Goal: Task Accomplishment & Management: Manage account settings

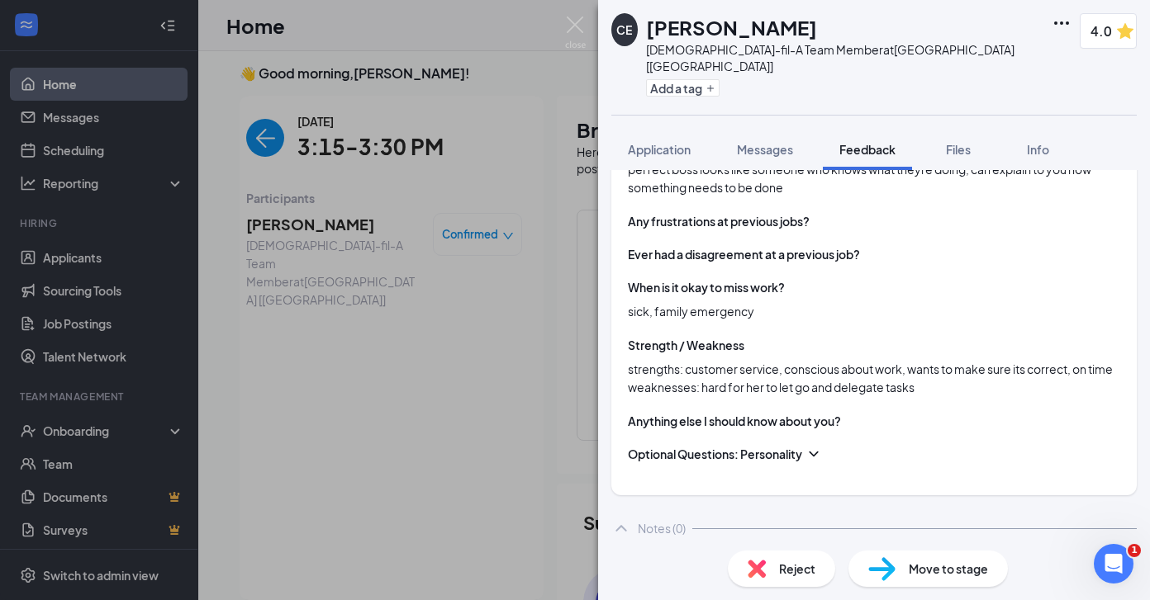
scroll to position [835, 0]
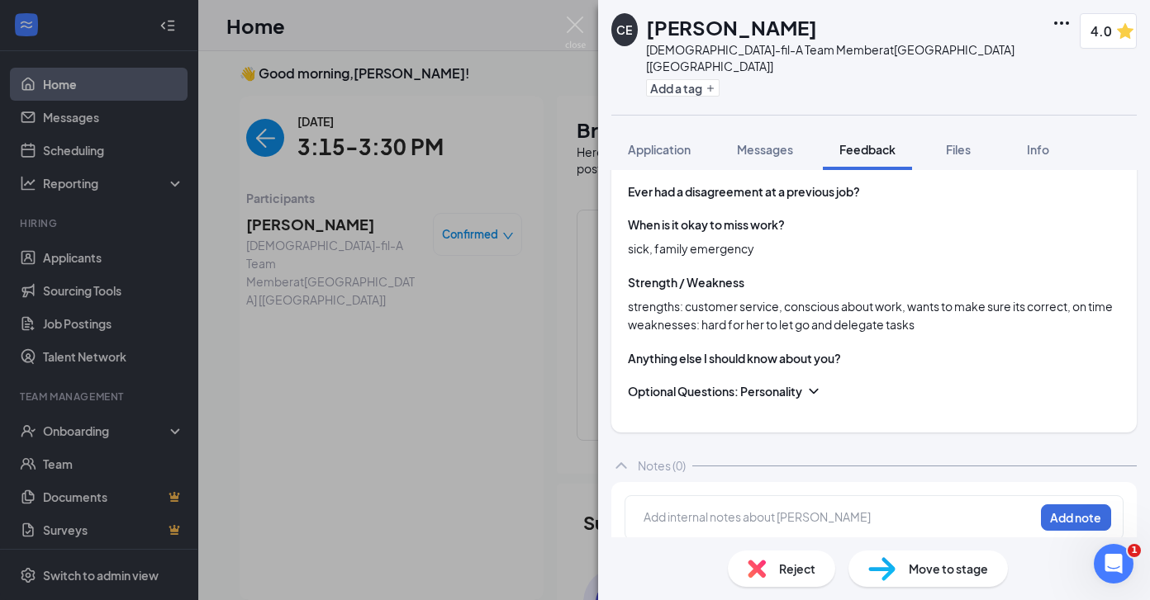
click at [781, 495] on div "Add internal notes about [PERSON_NAME] Add note" at bounding box center [873, 517] width 499 height 45
click at [773, 509] on div at bounding box center [838, 517] width 389 height 17
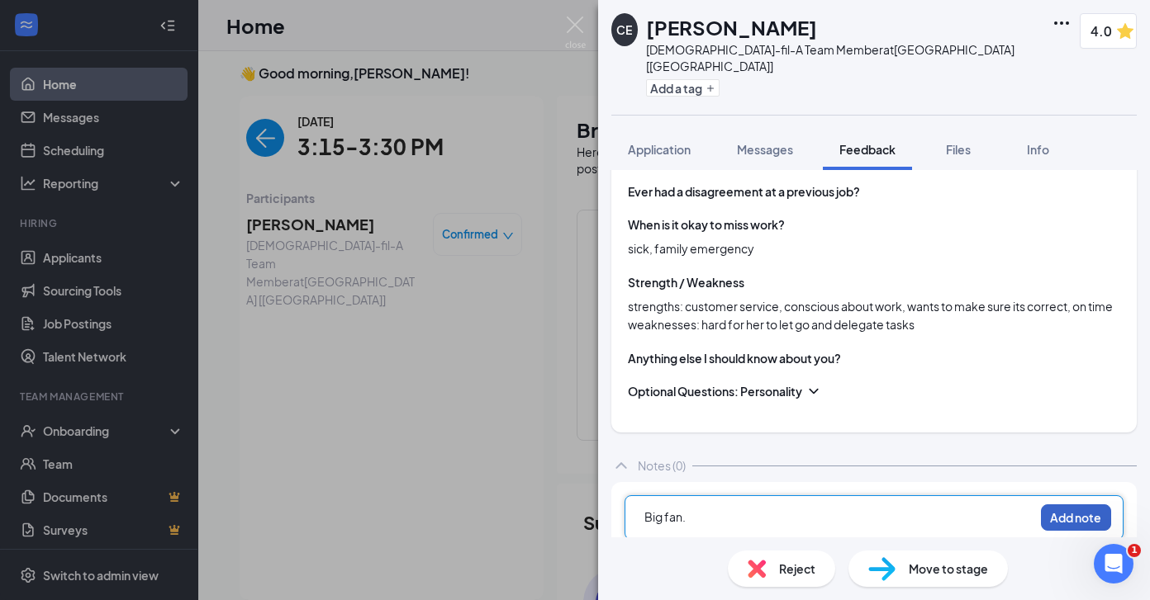
click at [1074, 505] on button "Add note" at bounding box center [1076, 518] width 70 height 26
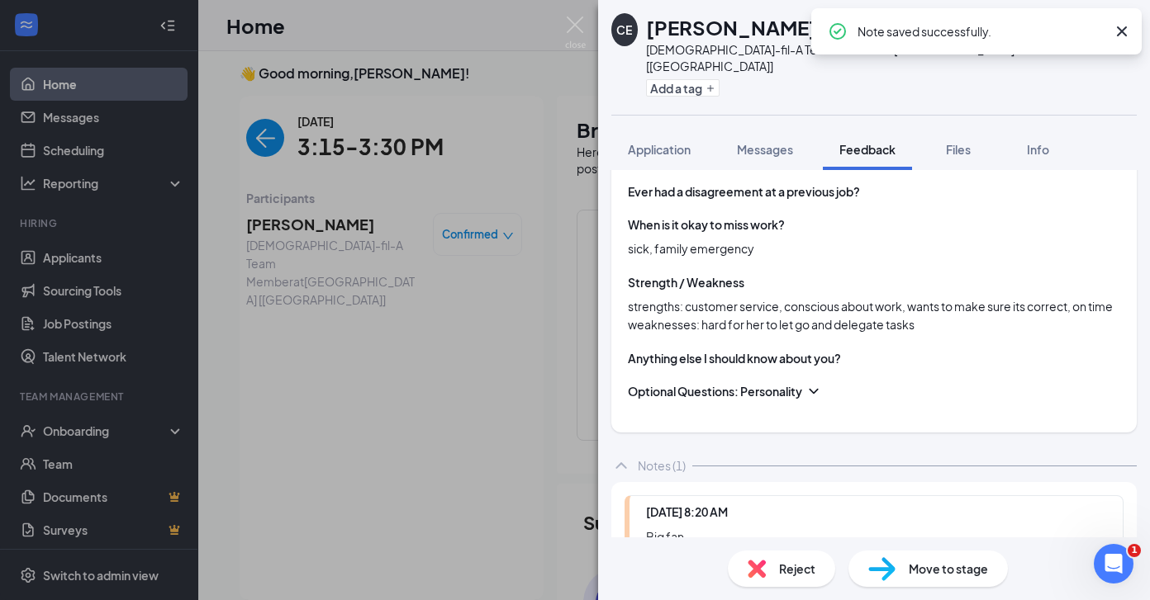
click at [935, 569] on span "Move to stage" at bounding box center [947, 569] width 79 height 18
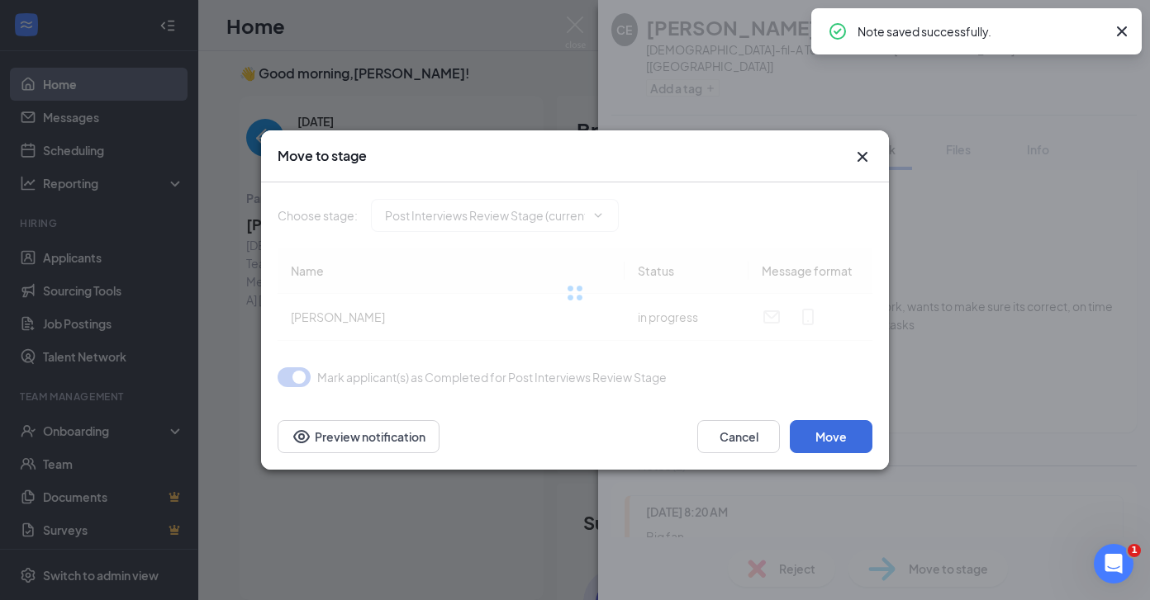
type input "Wait-Listed (next stage)"
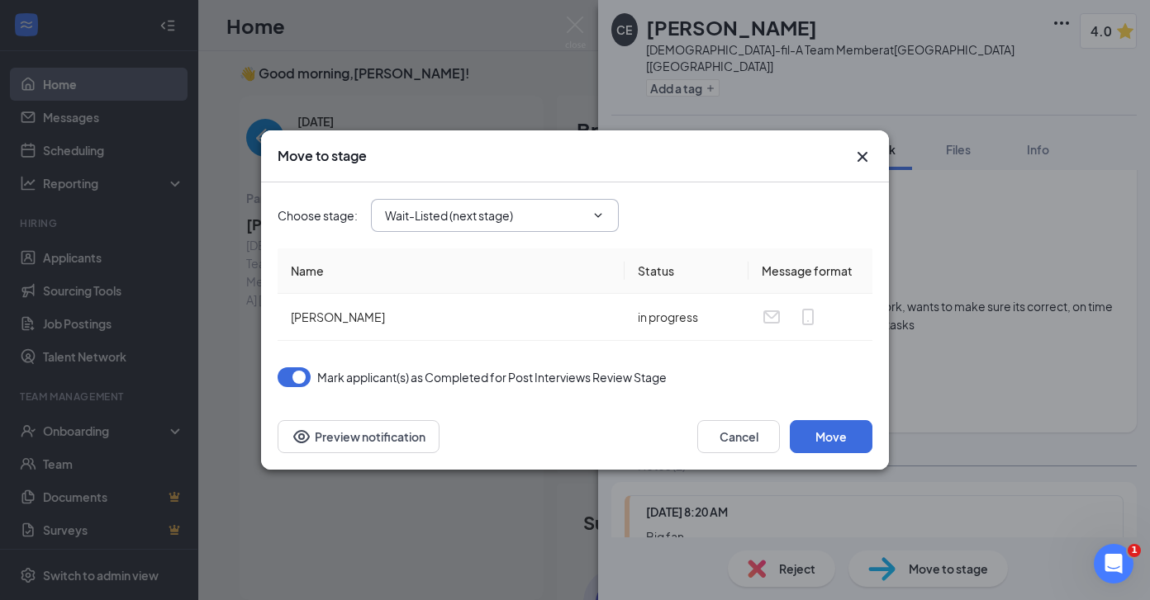
click at [526, 203] on span "Wait-Listed (next stage)" at bounding box center [495, 215] width 248 height 33
click at [525, 213] on input "Wait-Listed (next stage)" at bounding box center [485, 215] width 200 height 18
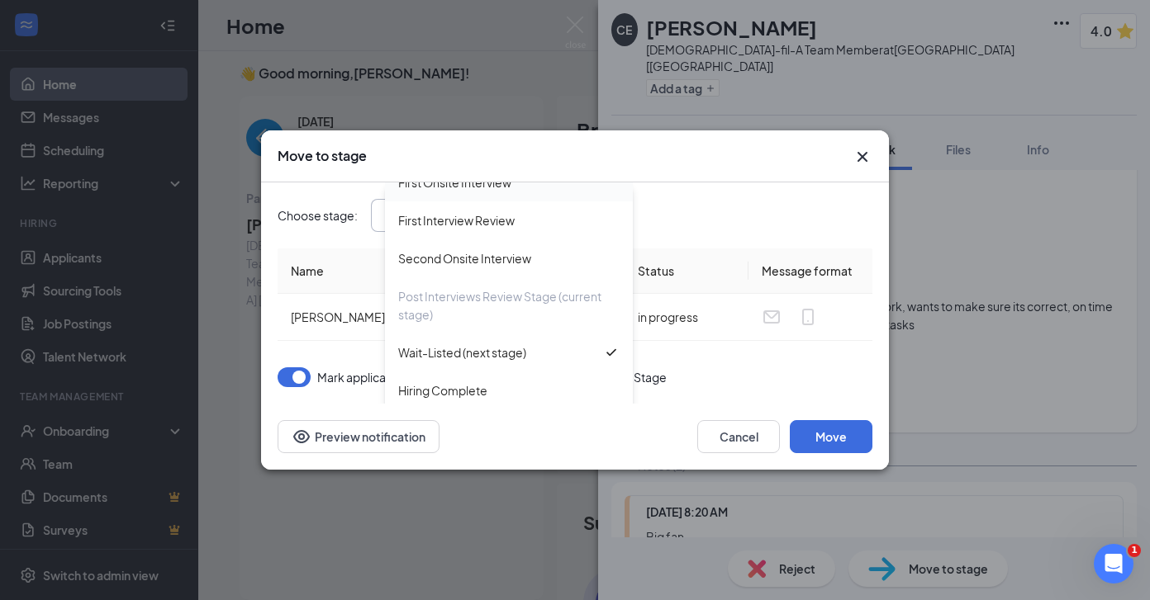
scroll to position [150, 0]
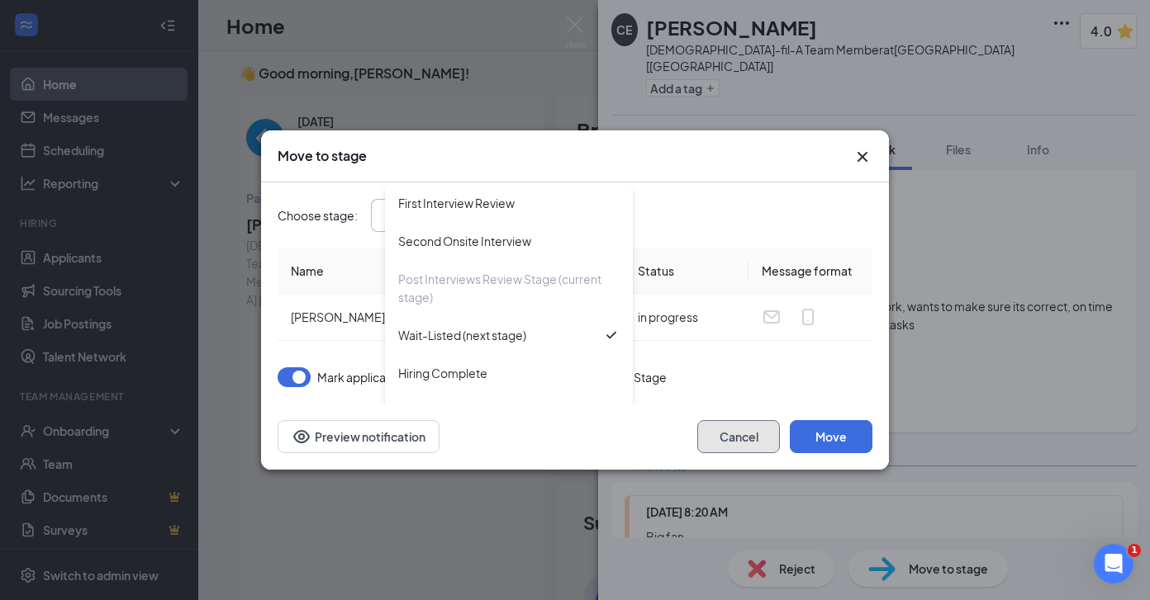
click at [714, 440] on button "Cancel" at bounding box center [738, 436] width 83 height 33
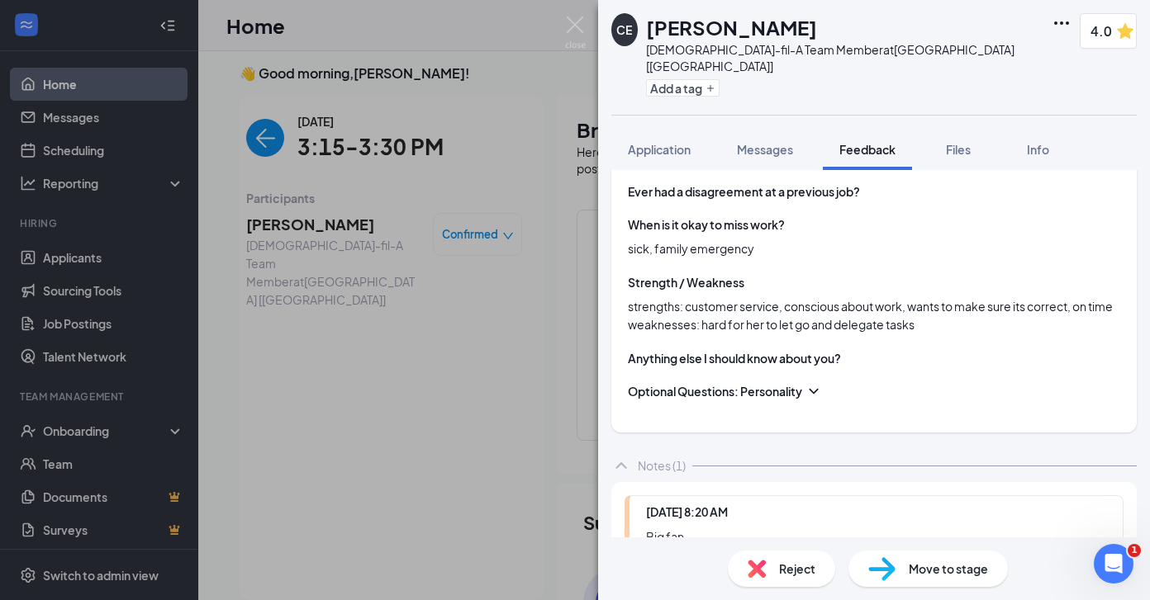
scroll to position [0, 0]
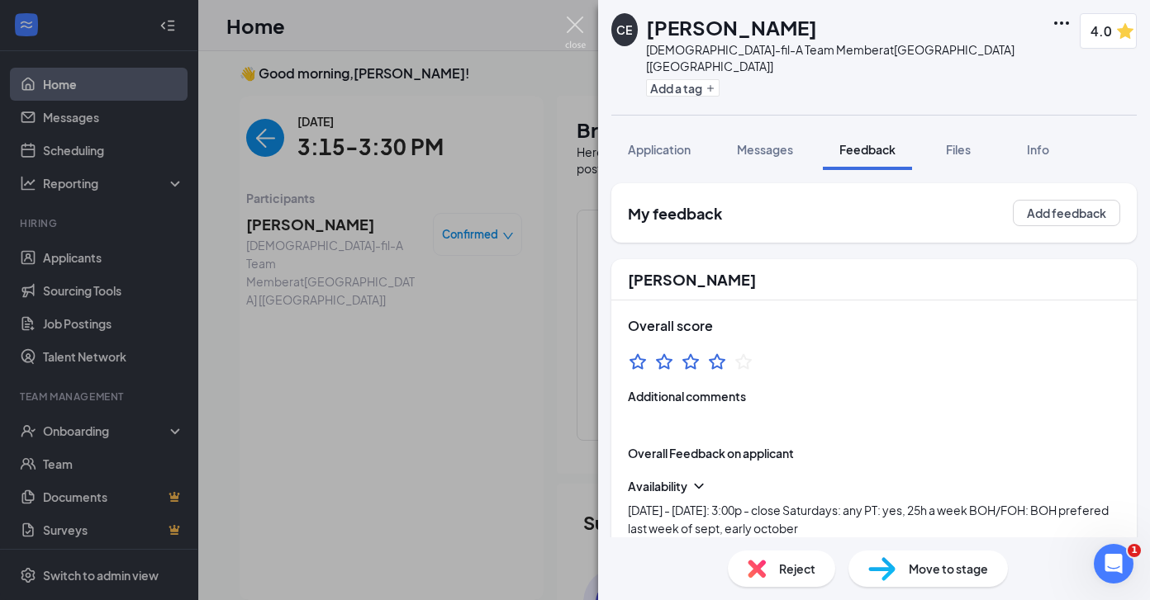
click at [571, 24] on img at bounding box center [575, 33] width 21 height 32
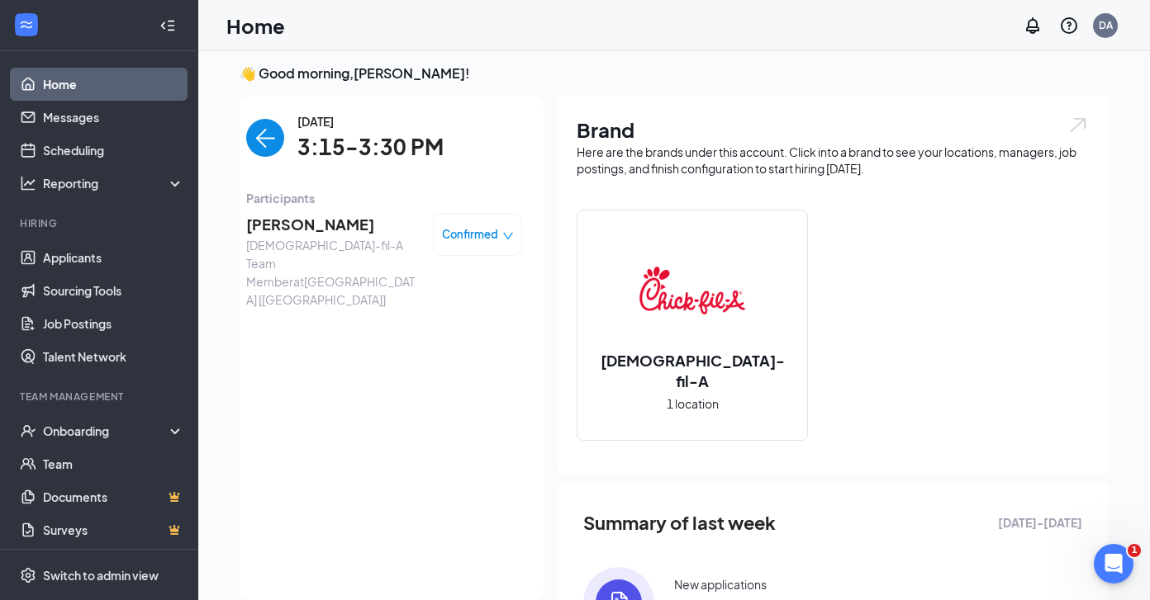
click at [459, 240] on span "Confirmed" at bounding box center [470, 234] width 56 height 17
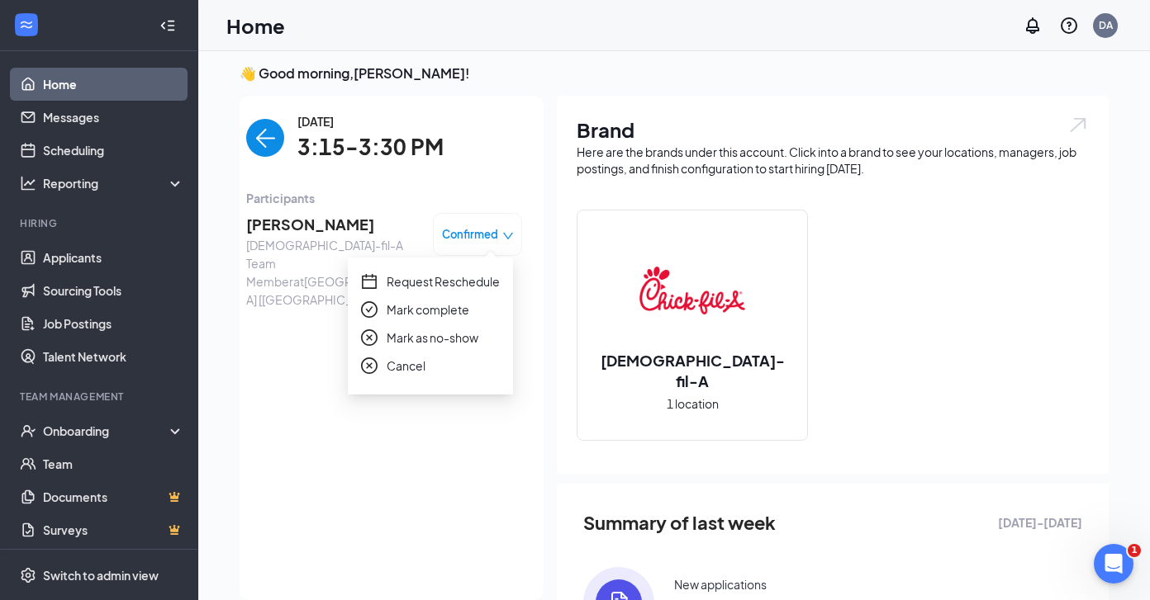
click at [441, 306] on span "Mark complete" at bounding box center [427, 310] width 83 height 18
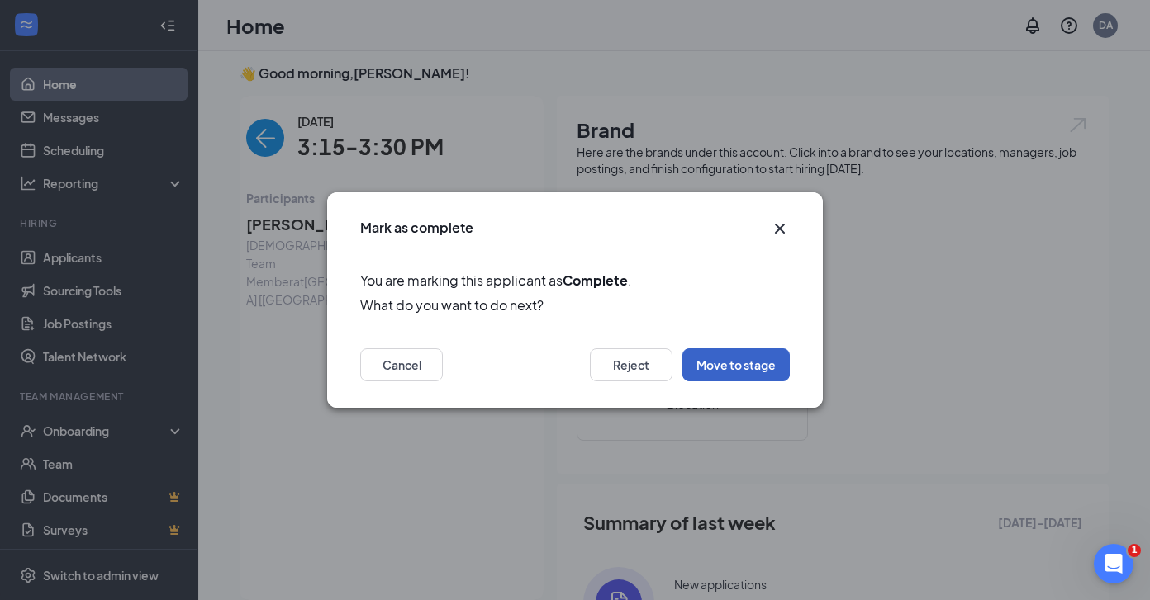
click at [752, 371] on button "Move to stage" at bounding box center [735, 364] width 107 height 33
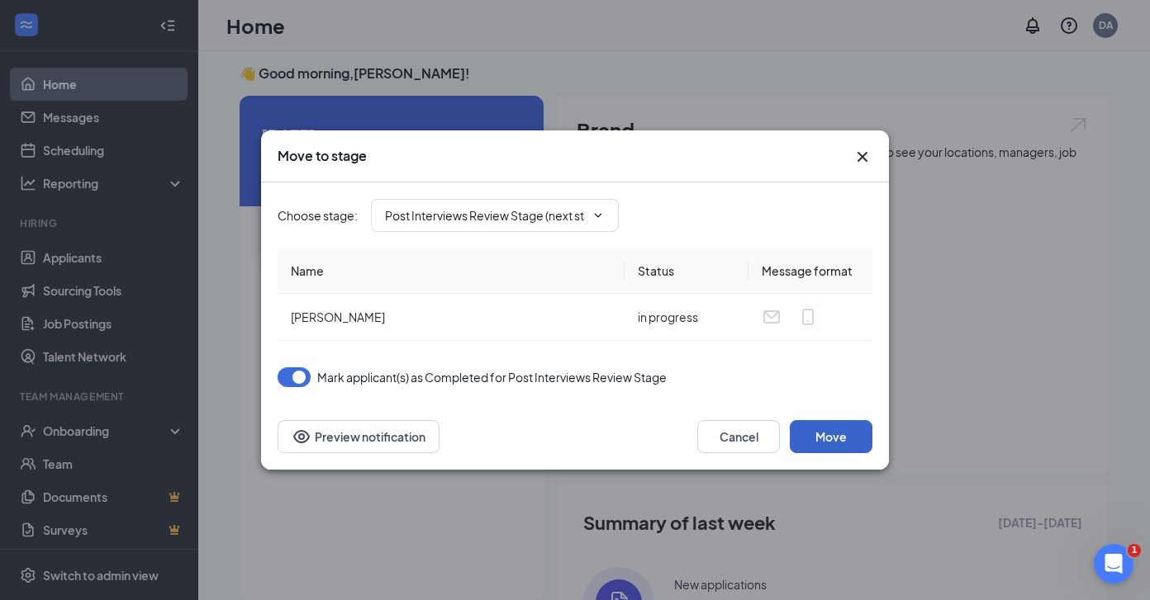
click at [848, 446] on button "Move" at bounding box center [830, 436] width 83 height 33
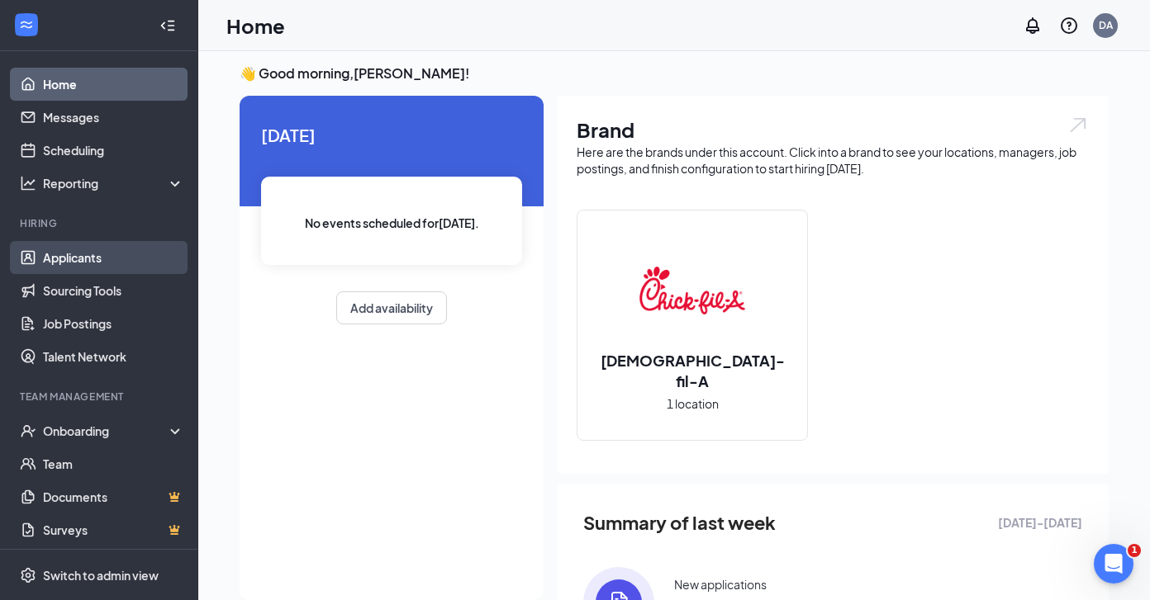
click at [86, 265] on link "Applicants" at bounding box center [113, 257] width 141 height 33
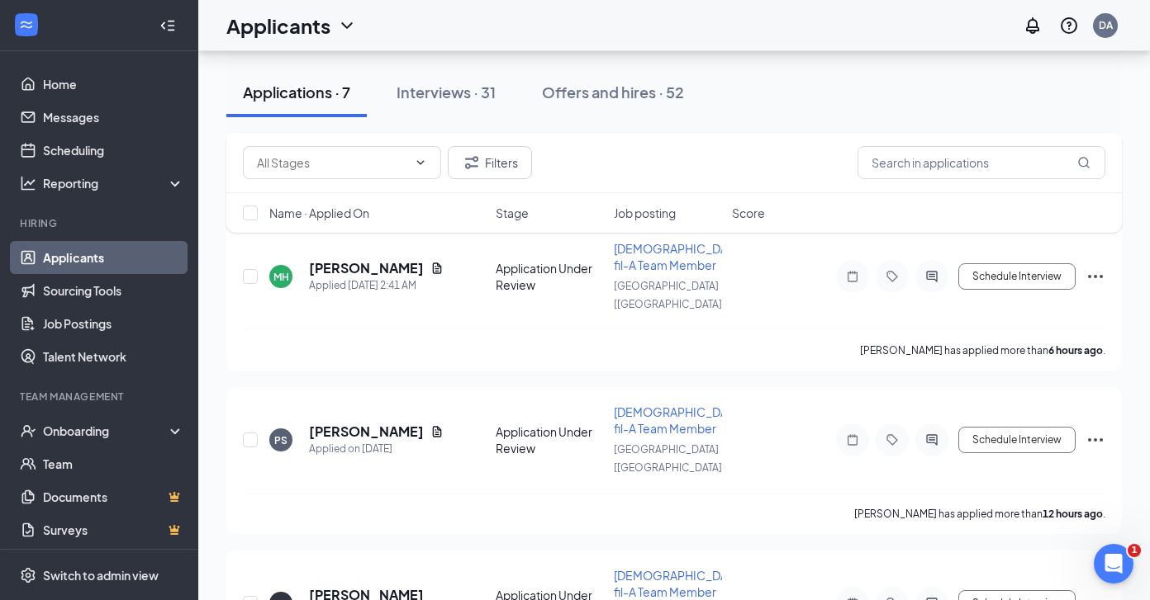
scroll to position [731, 0]
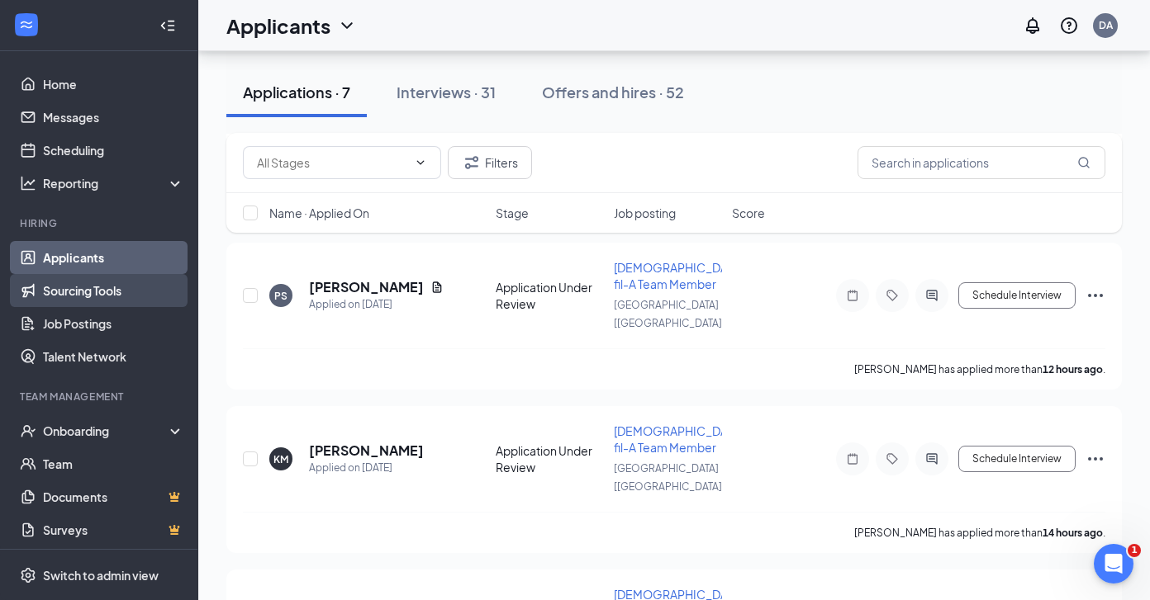
click at [78, 294] on link "Sourcing Tools" at bounding box center [113, 290] width 141 height 33
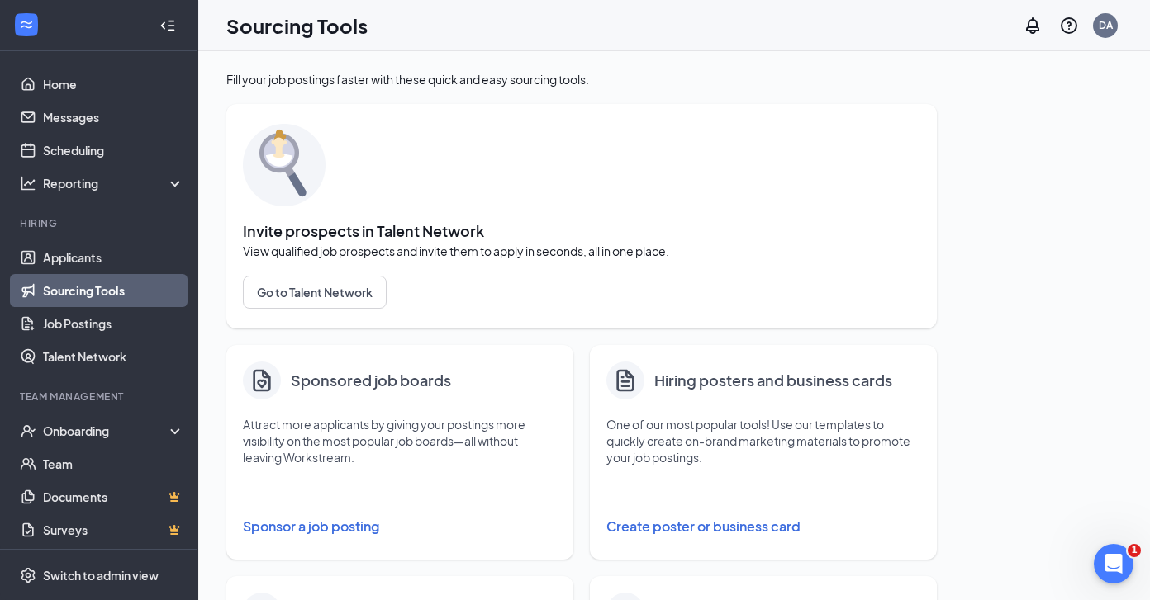
scroll to position [1, 0]
click at [123, 319] on link "Job Postings" at bounding box center [113, 323] width 141 height 33
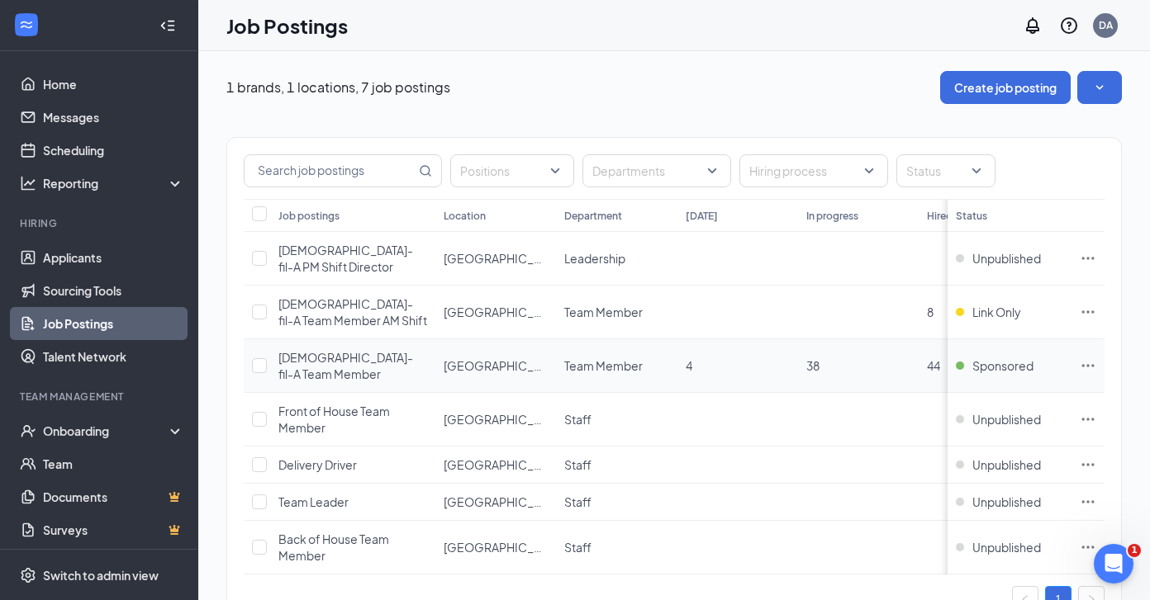
click at [1083, 358] on icon "Ellipses" at bounding box center [1087, 366] width 17 height 17
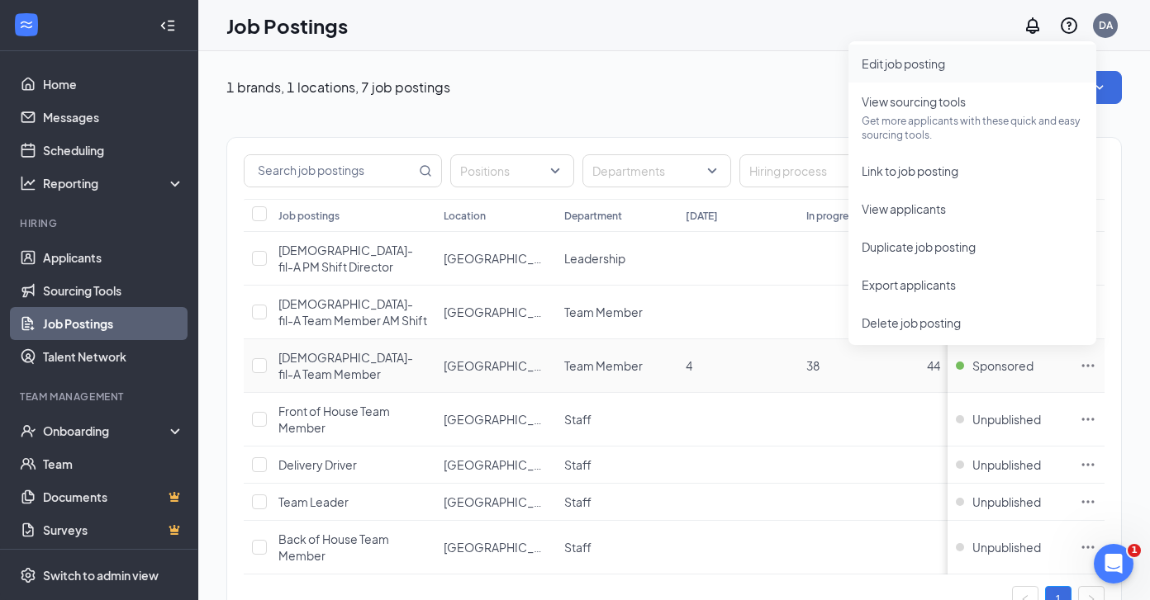
click at [919, 69] on span "Edit job posting" at bounding box center [902, 63] width 83 height 15
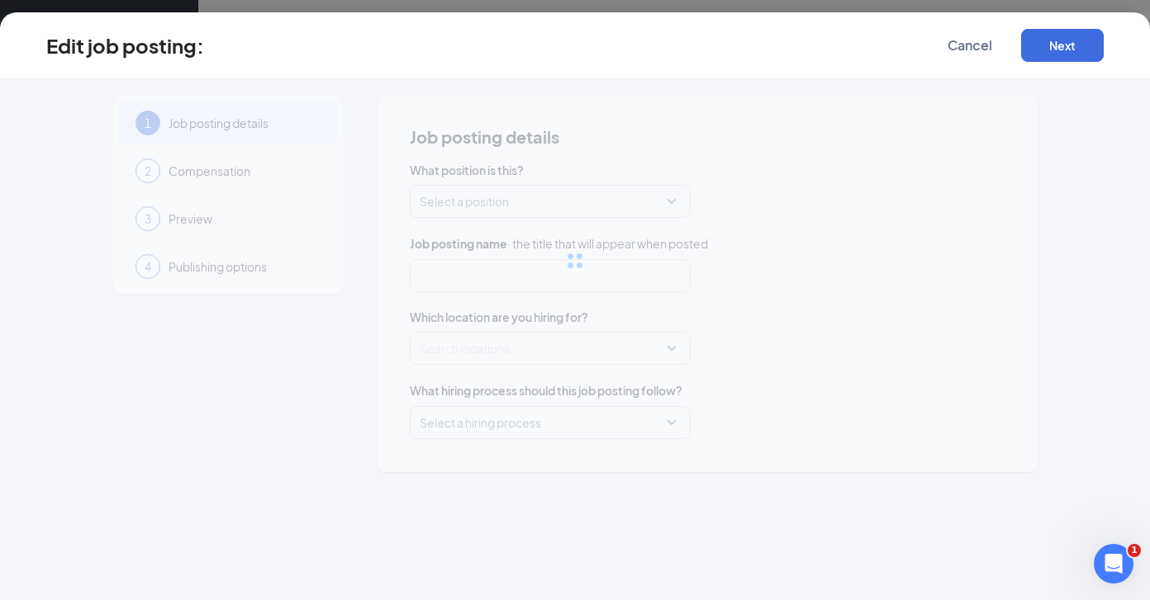
type input "[DEMOGRAPHIC_DATA]-fil-A Team Member"
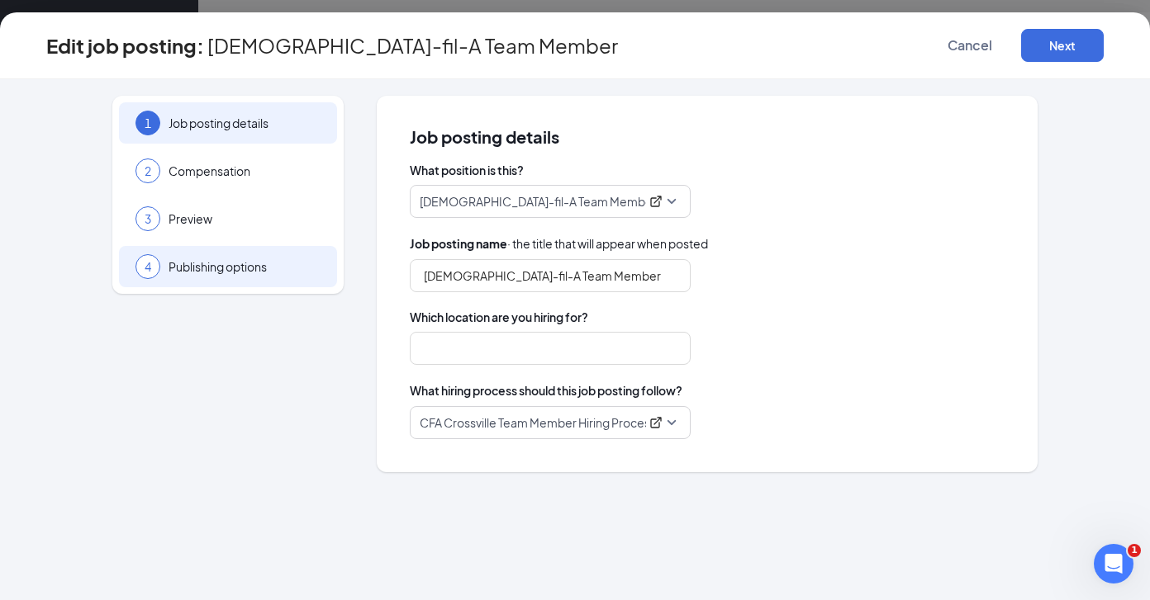
type input "[GEOGRAPHIC_DATA] [[GEOGRAPHIC_DATA]]"
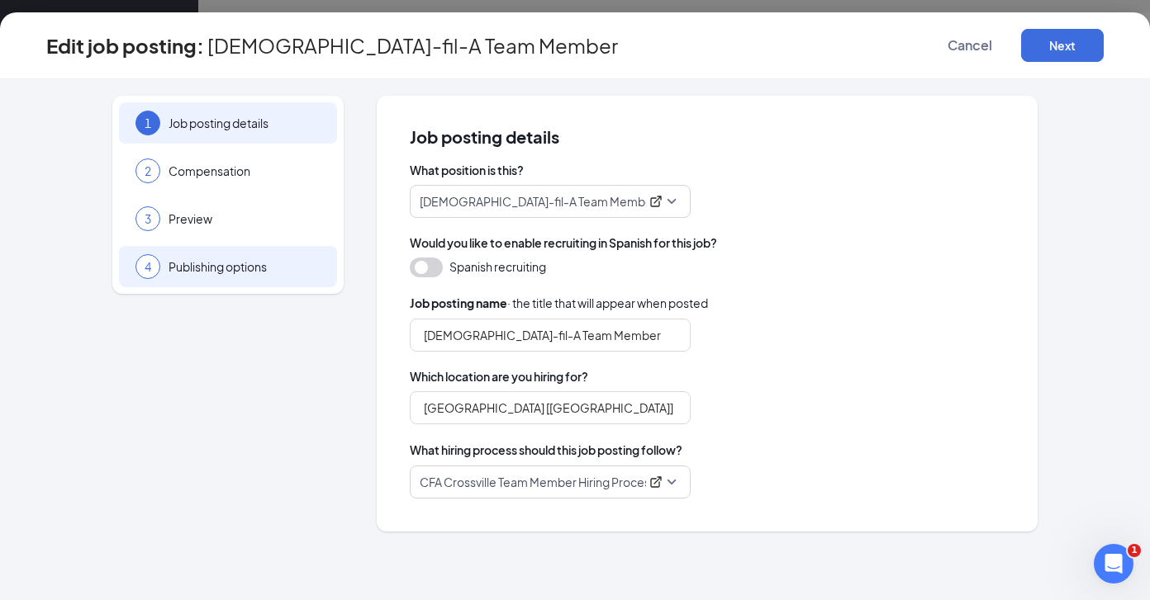
click at [207, 270] on span "Publishing options" at bounding box center [244, 266] width 152 height 17
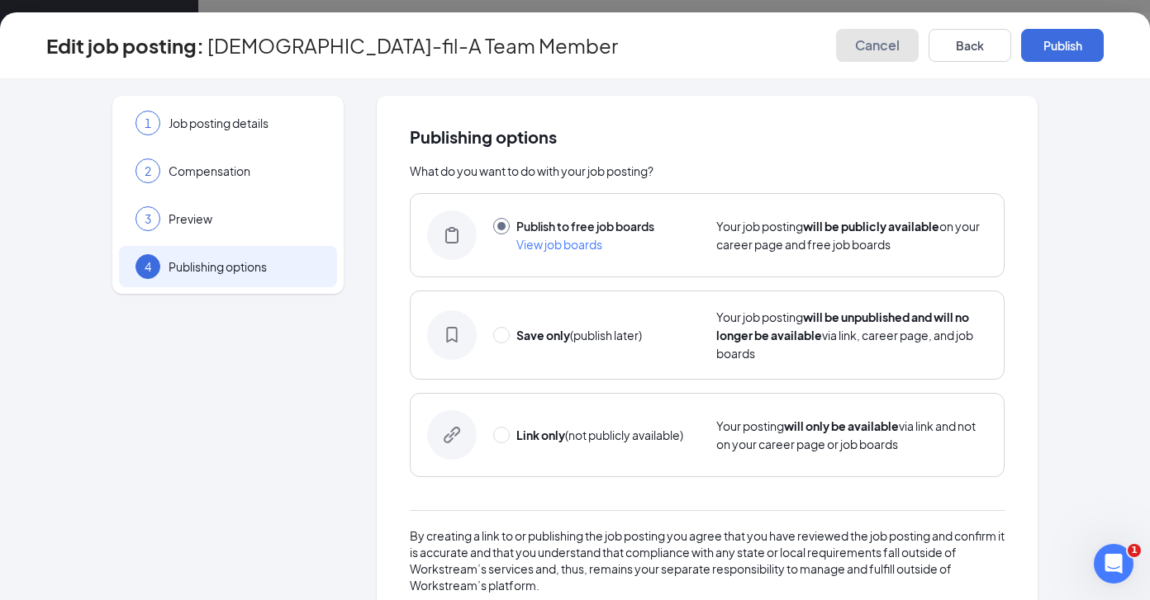
click at [886, 49] on span "Cancel" at bounding box center [877, 45] width 45 height 17
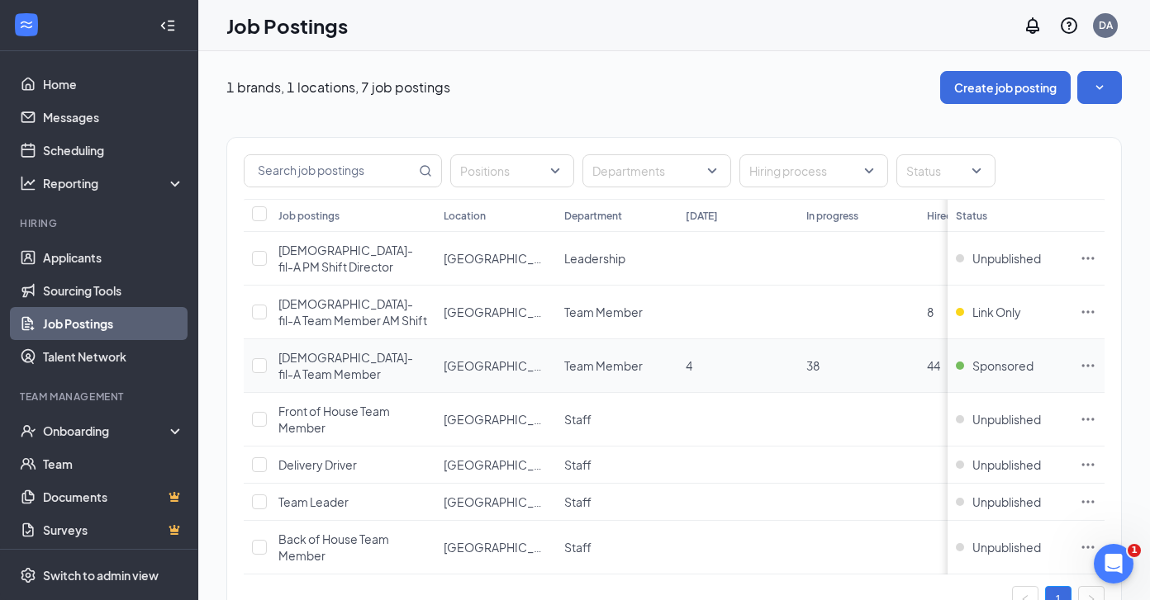
click at [1092, 358] on icon "Ellipses" at bounding box center [1087, 366] width 17 height 17
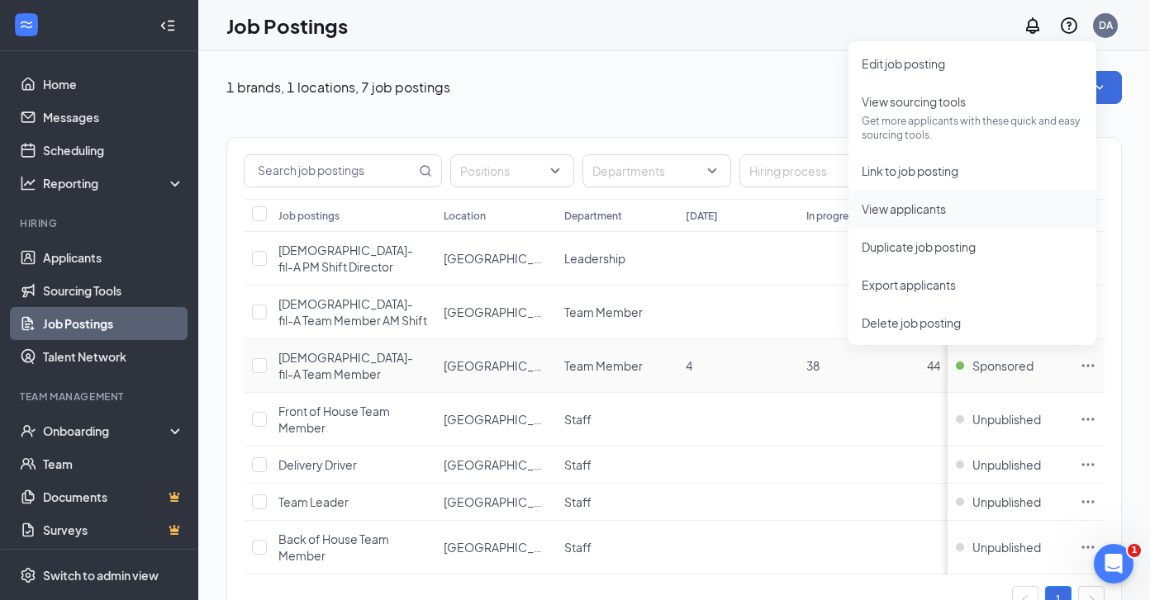
scroll to position [49, 0]
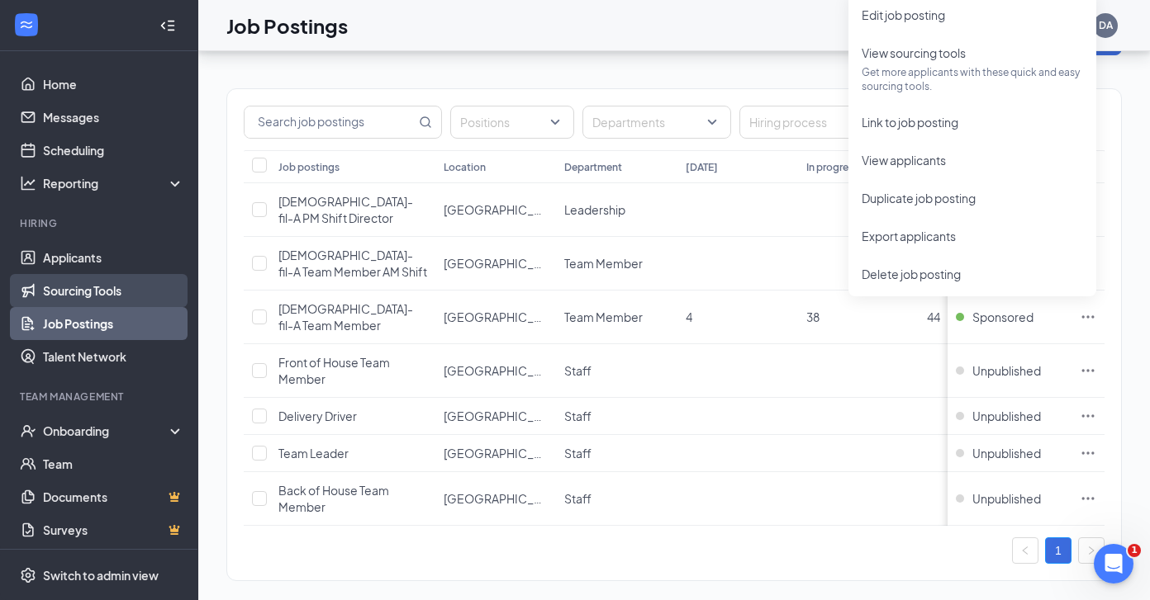
click at [74, 290] on link "Sourcing Tools" at bounding box center [113, 290] width 141 height 33
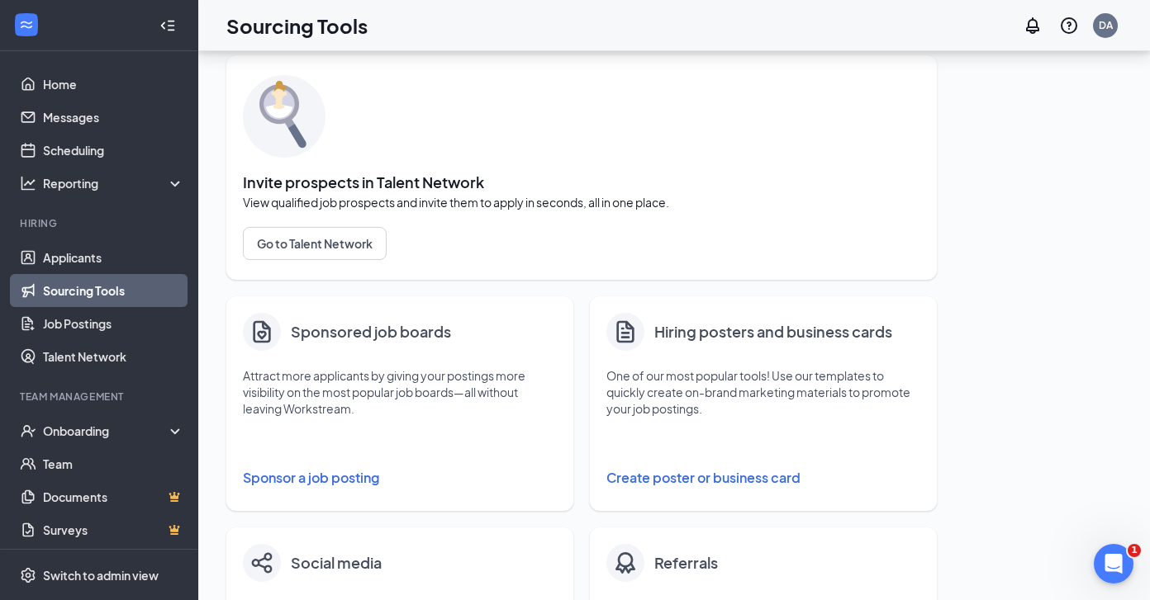
click at [343, 469] on button "Sponsor a job posting" at bounding box center [400, 478] width 314 height 33
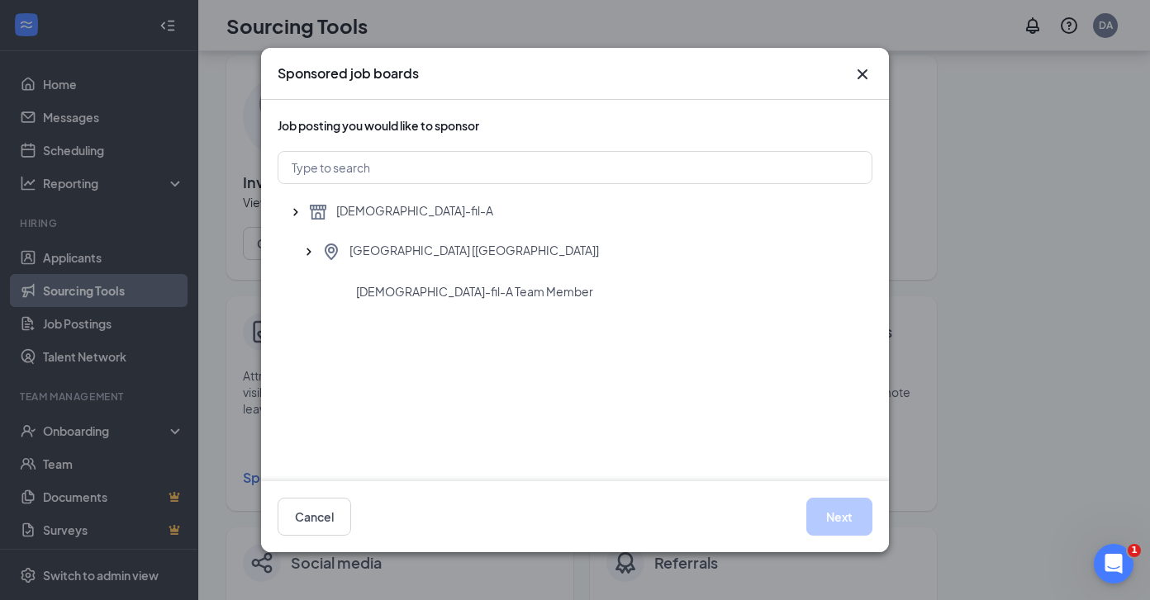
click at [862, 74] on icon "Cross" at bounding box center [862, 74] width 10 height 10
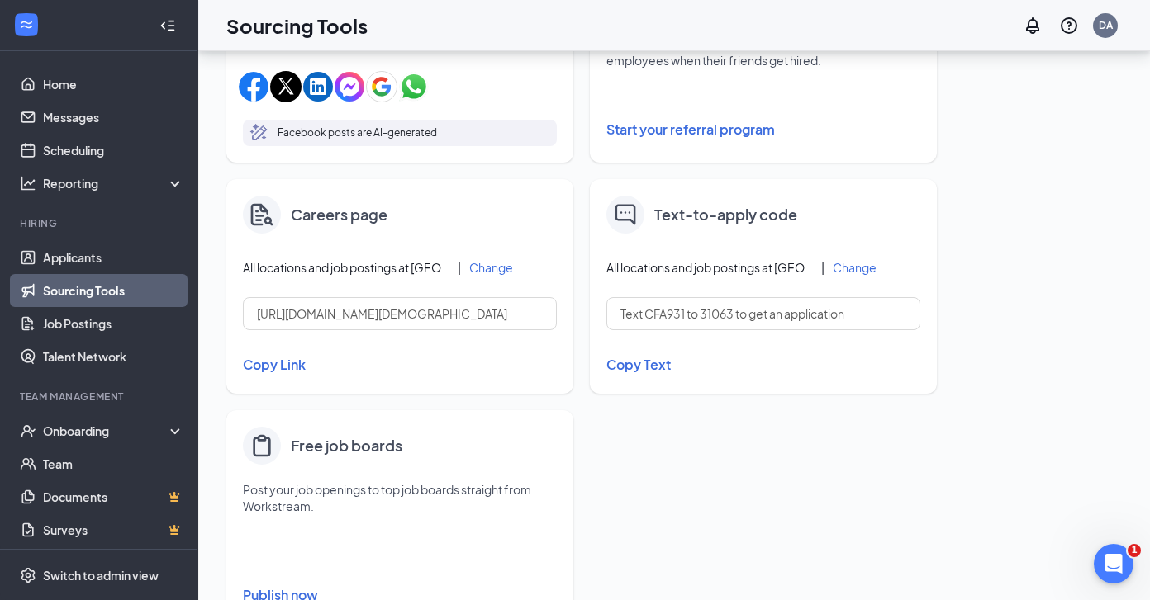
scroll to position [618, 0]
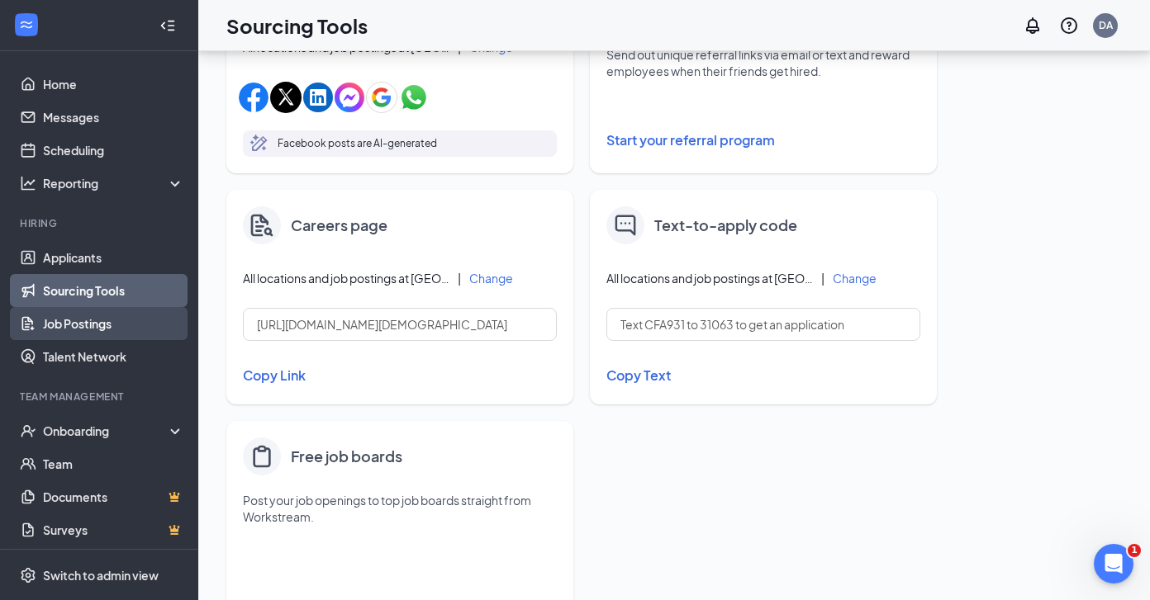
click at [97, 325] on link "Job Postings" at bounding box center [113, 323] width 141 height 33
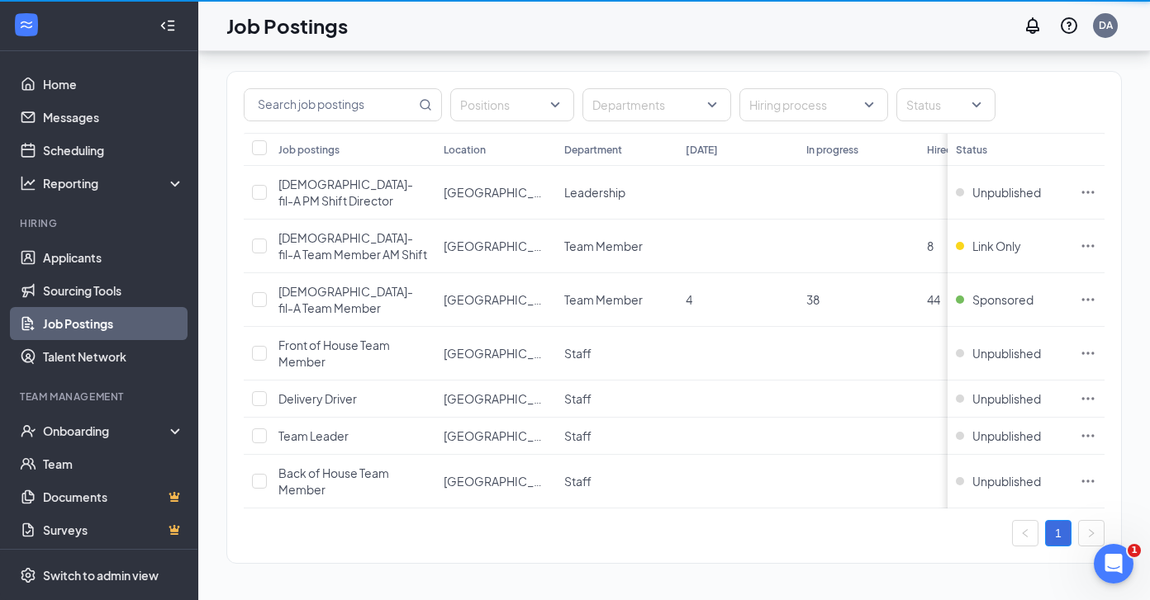
scroll to position [49, 0]
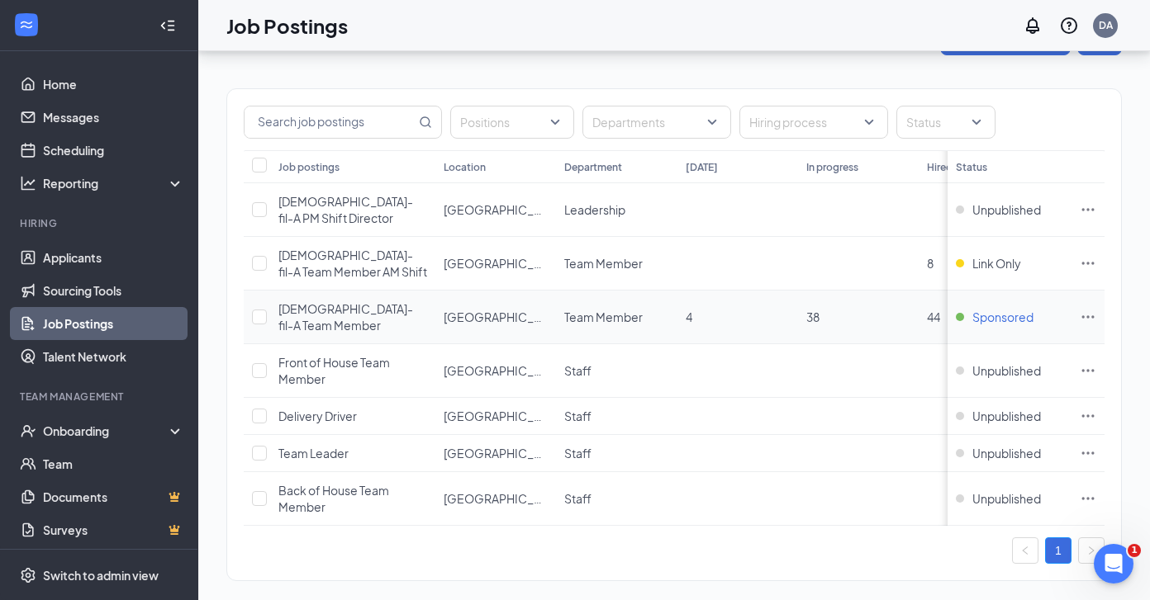
click at [996, 311] on span "Sponsored" at bounding box center [1002, 317] width 61 height 17
click at [1090, 309] on icon "Ellipses" at bounding box center [1087, 317] width 17 height 17
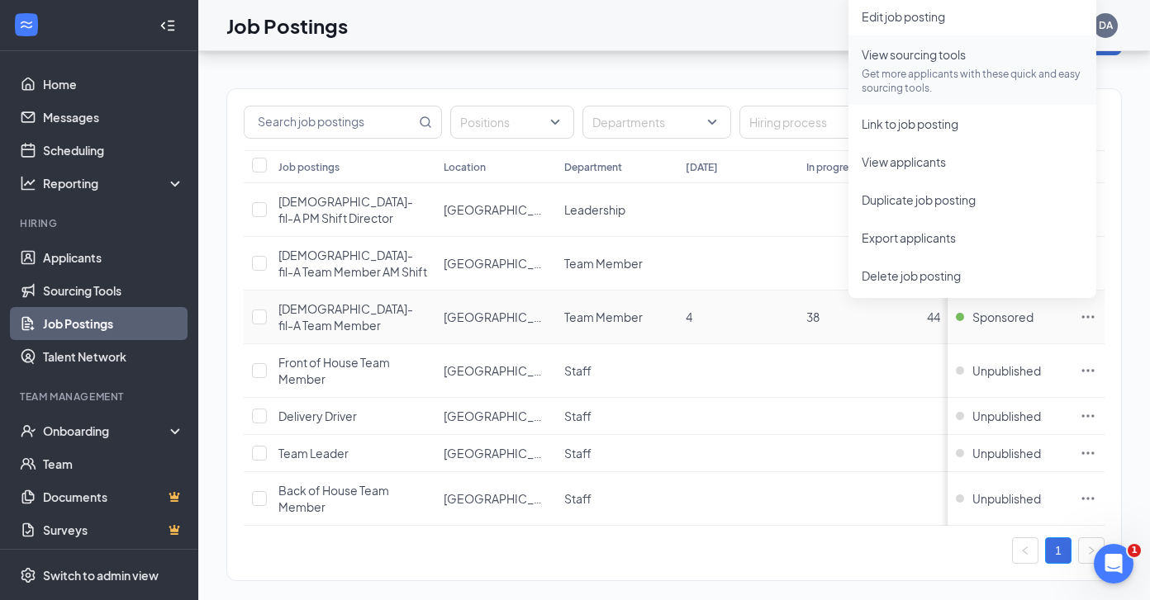
click at [884, 55] on span "View sourcing tools" at bounding box center [913, 54] width 104 height 15
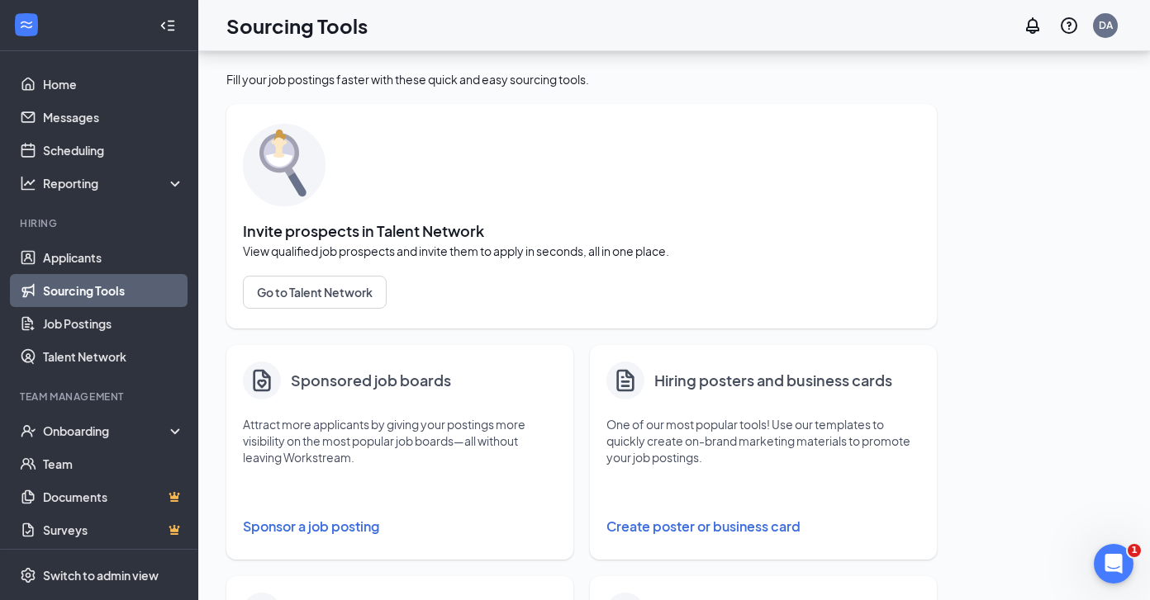
scroll to position [183, 0]
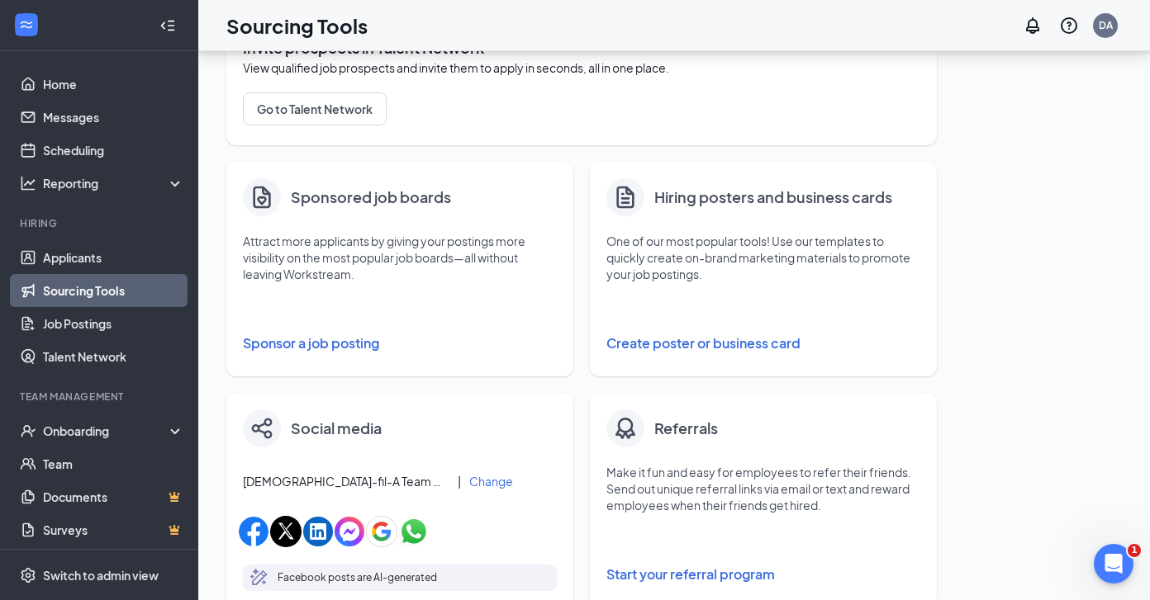
click at [319, 350] on button "Sponsor a job posting" at bounding box center [400, 343] width 314 height 33
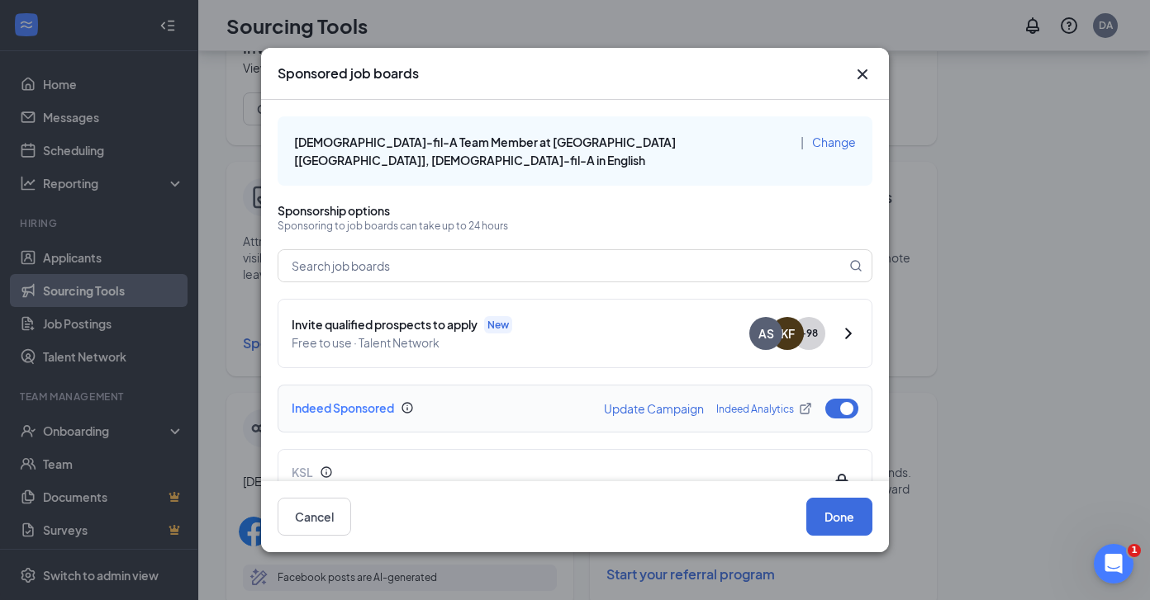
click at [847, 399] on button "button" at bounding box center [841, 409] width 33 height 20
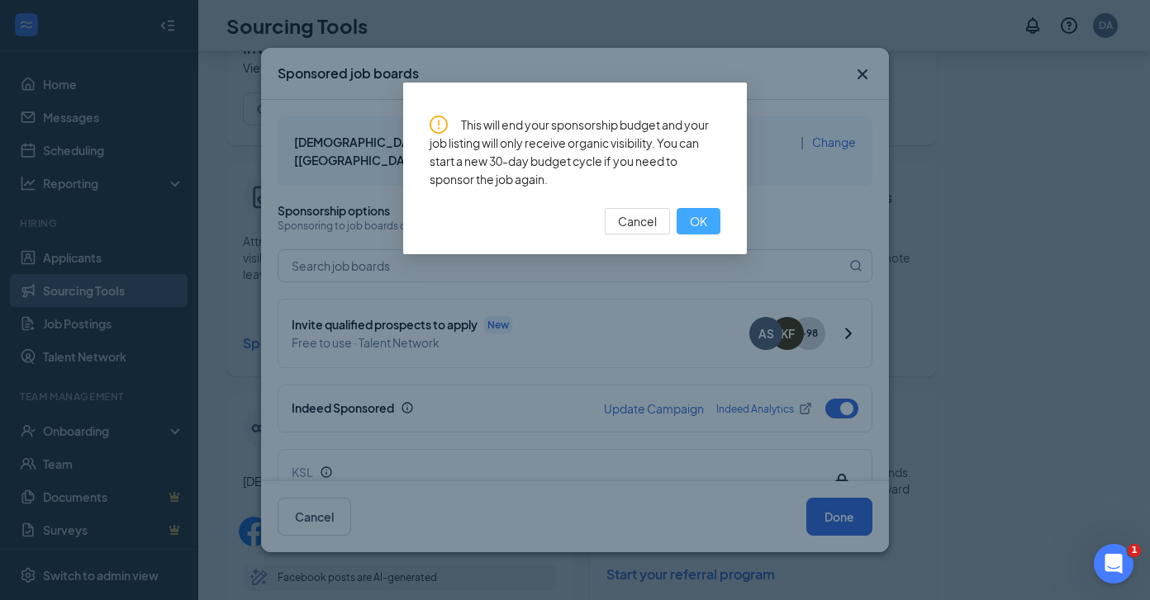
click at [701, 218] on span "OK" at bounding box center [698, 221] width 17 height 18
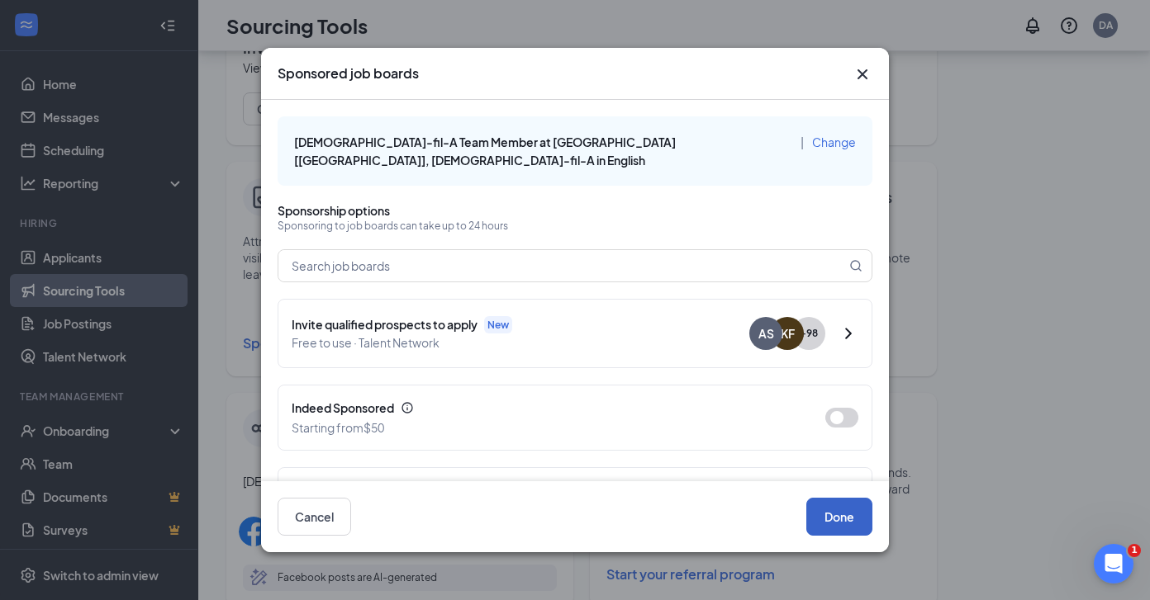
click at [837, 526] on button "Done" at bounding box center [839, 517] width 66 height 38
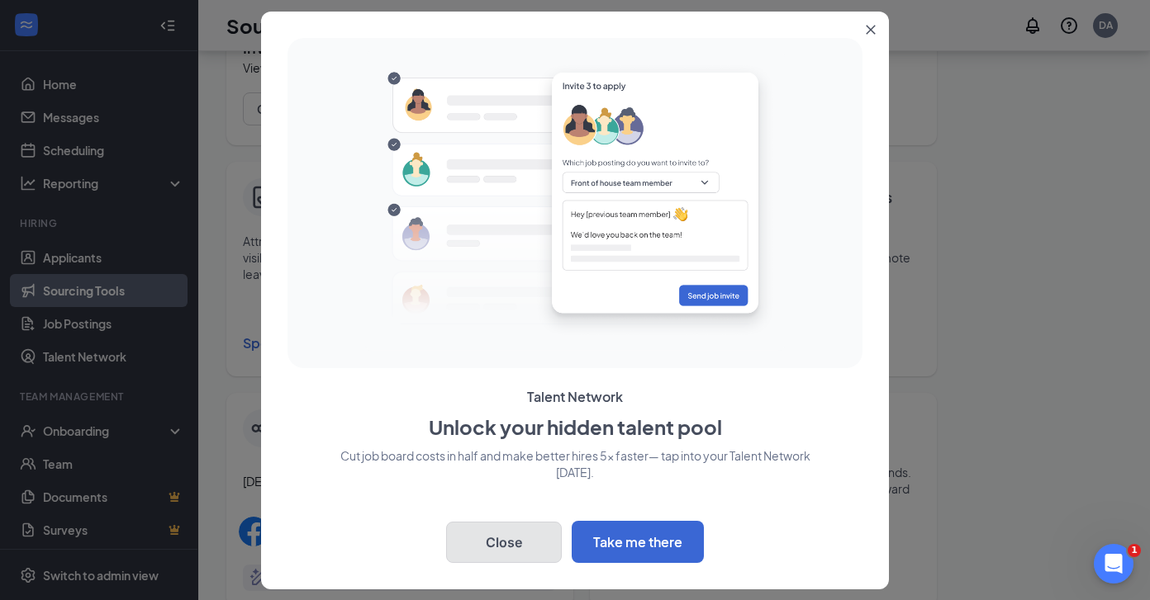
click at [531, 531] on button "Close" at bounding box center [504, 542] width 116 height 41
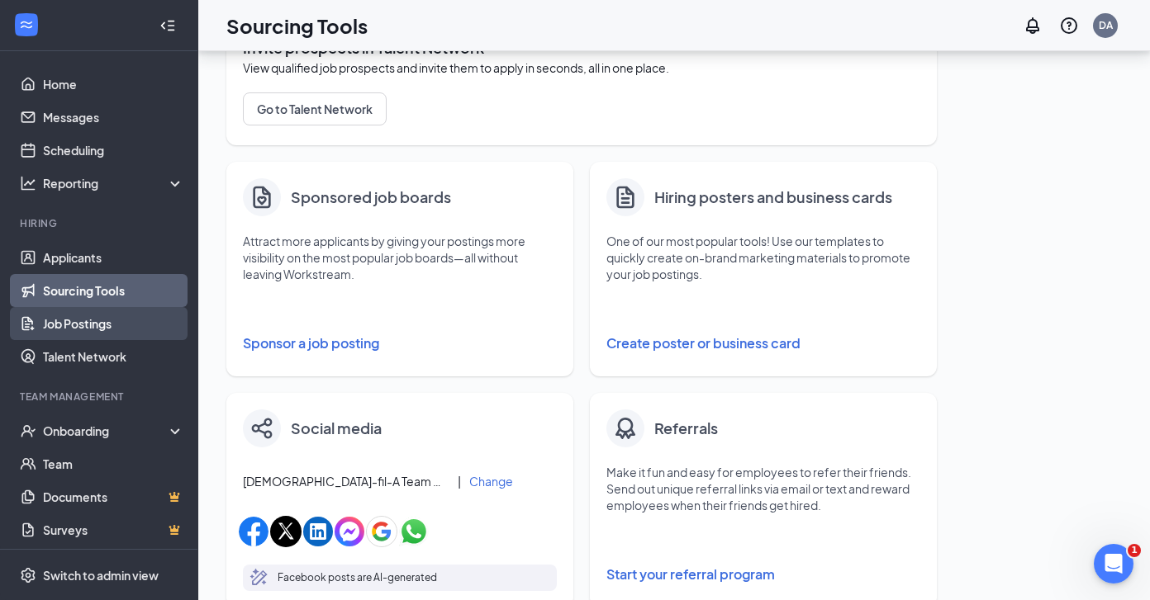
click at [82, 315] on link "Job Postings" at bounding box center [113, 323] width 141 height 33
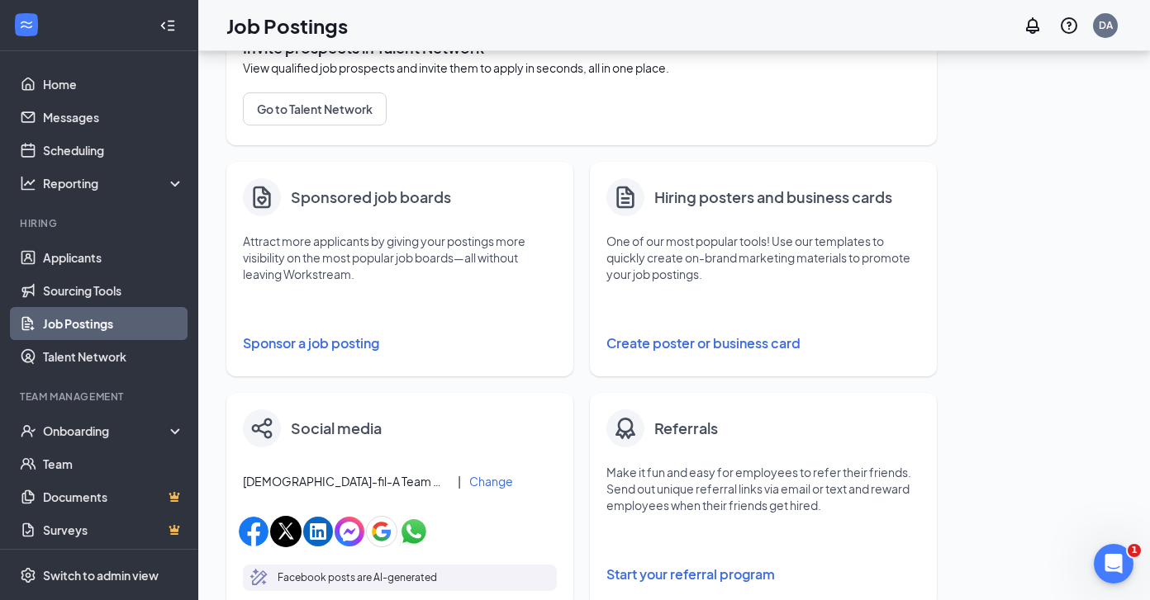
scroll to position [49, 0]
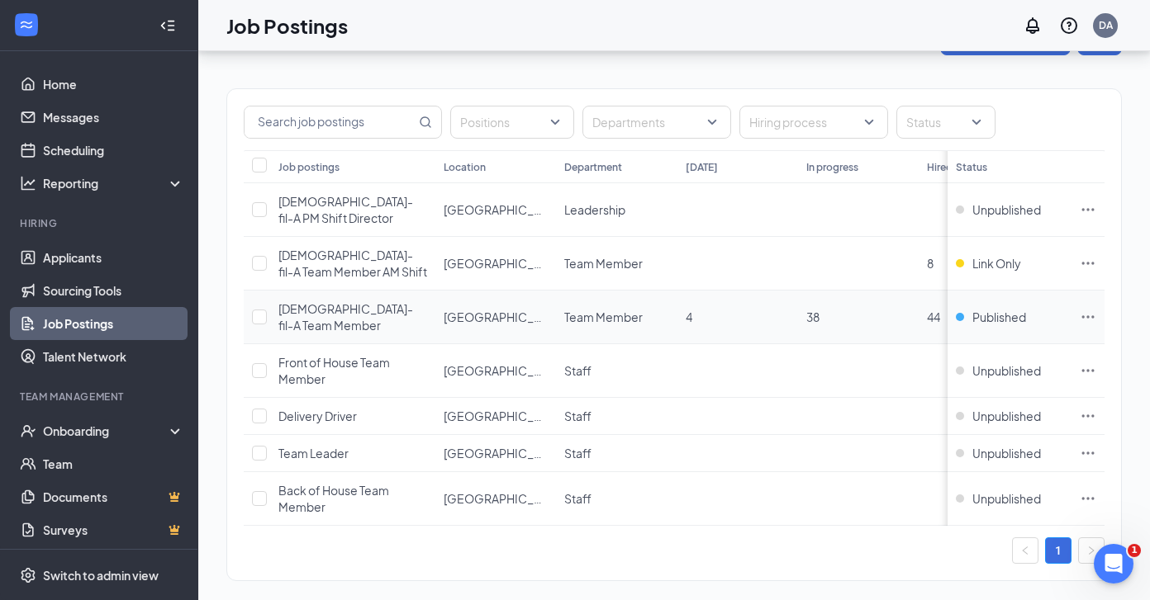
click at [1086, 309] on icon "Ellipses" at bounding box center [1087, 317] width 17 height 17
click at [58, 288] on link "Sourcing Tools" at bounding box center [113, 290] width 141 height 33
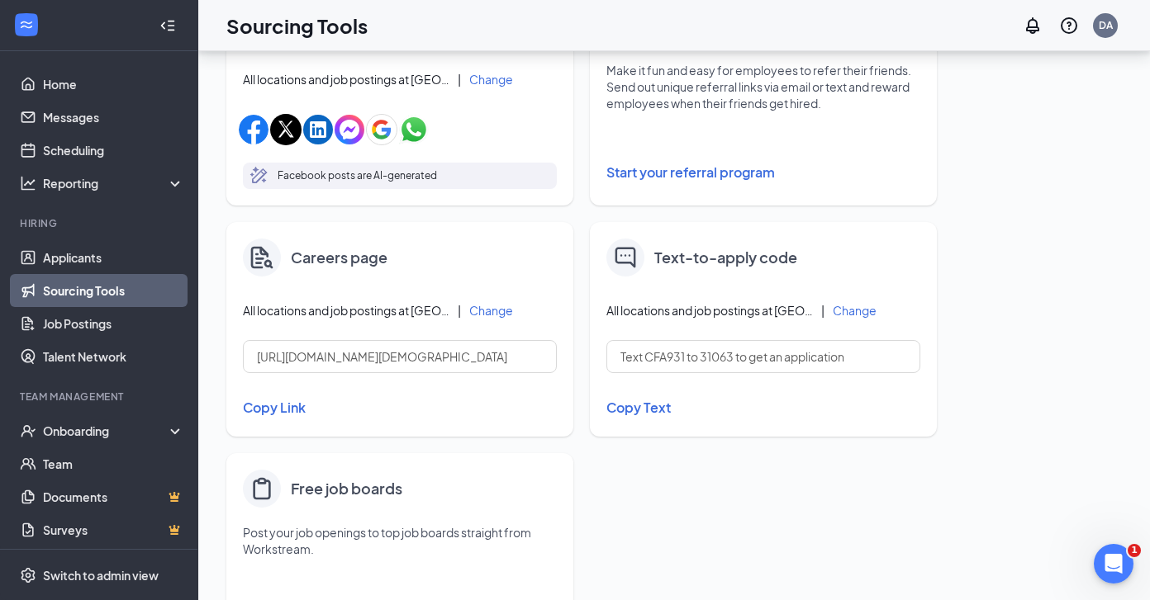
scroll to position [690, 0]
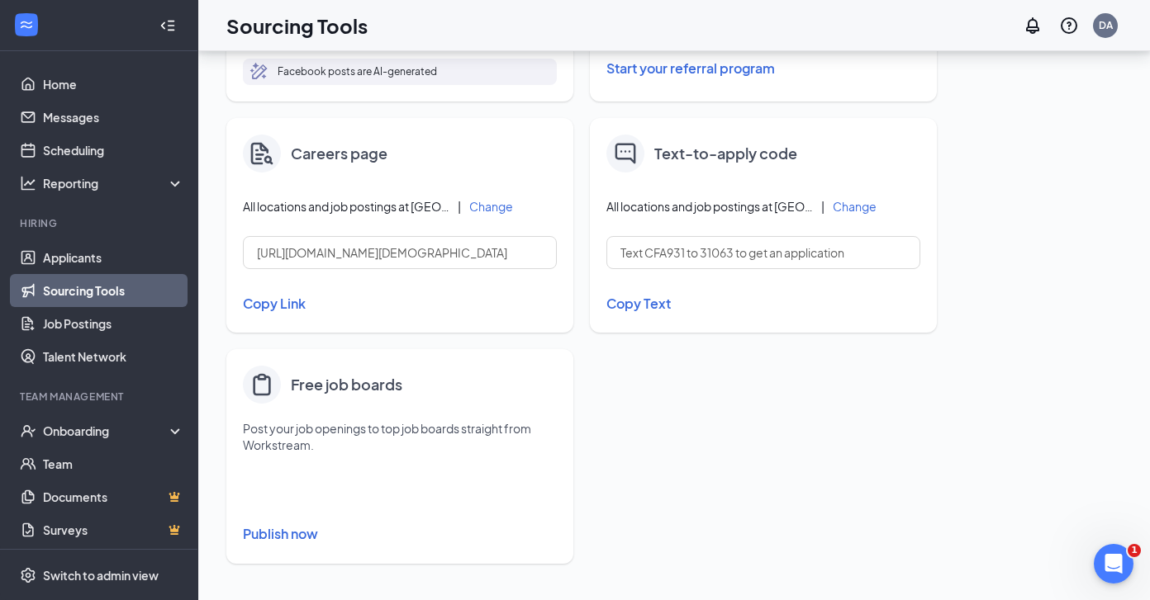
click at [292, 534] on button "Publish now" at bounding box center [400, 534] width 314 height 26
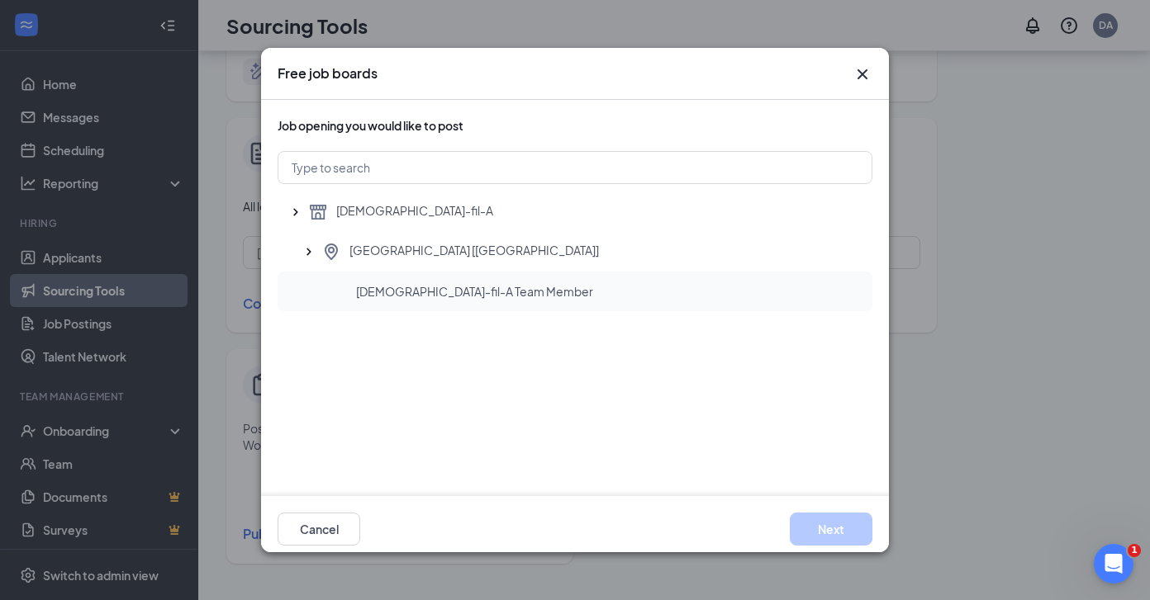
click at [489, 292] on span "[DEMOGRAPHIC_DATA]-fil-A Team Member" at bounding box center [474, 291] width 237 height 17
click at [834, 535] on button "Next" at bounding box center [830, 529] width 83 height 33
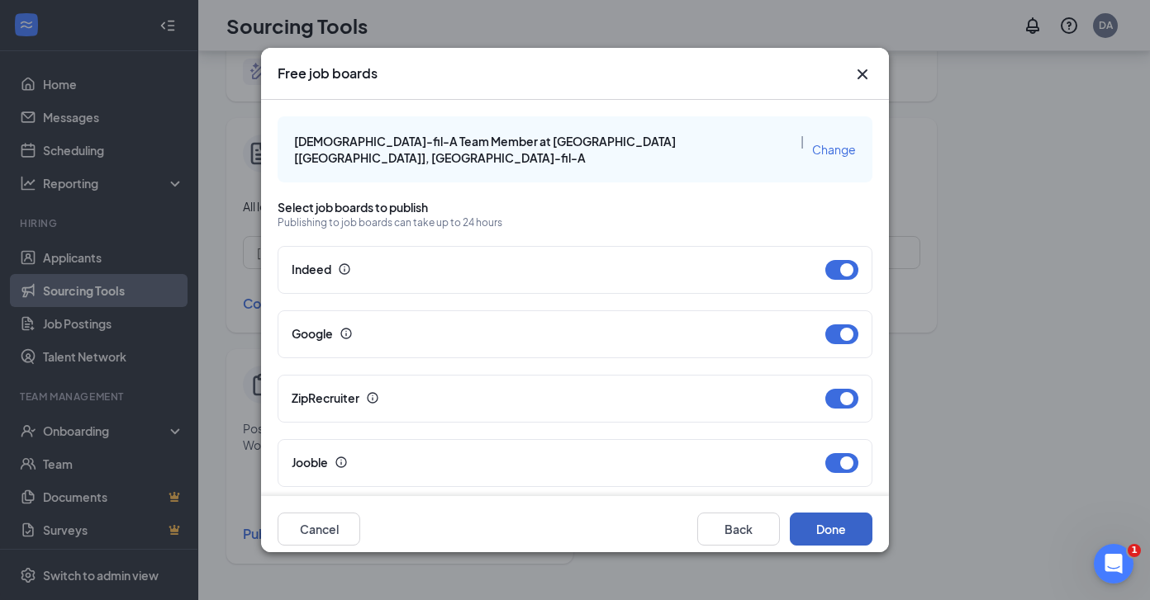
click at [836, 535] on button "Done" at bounding box center [830, 529] width 83 height 33
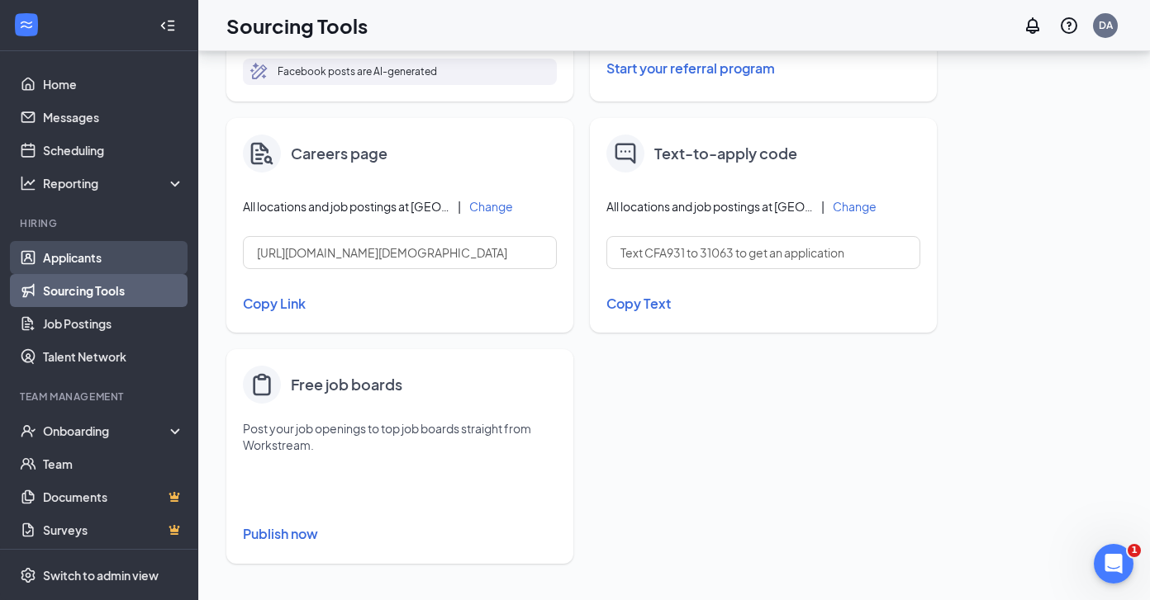
click at [72, 261] on link "Applicants" at bounding box center [113, 257] width 141 height 33
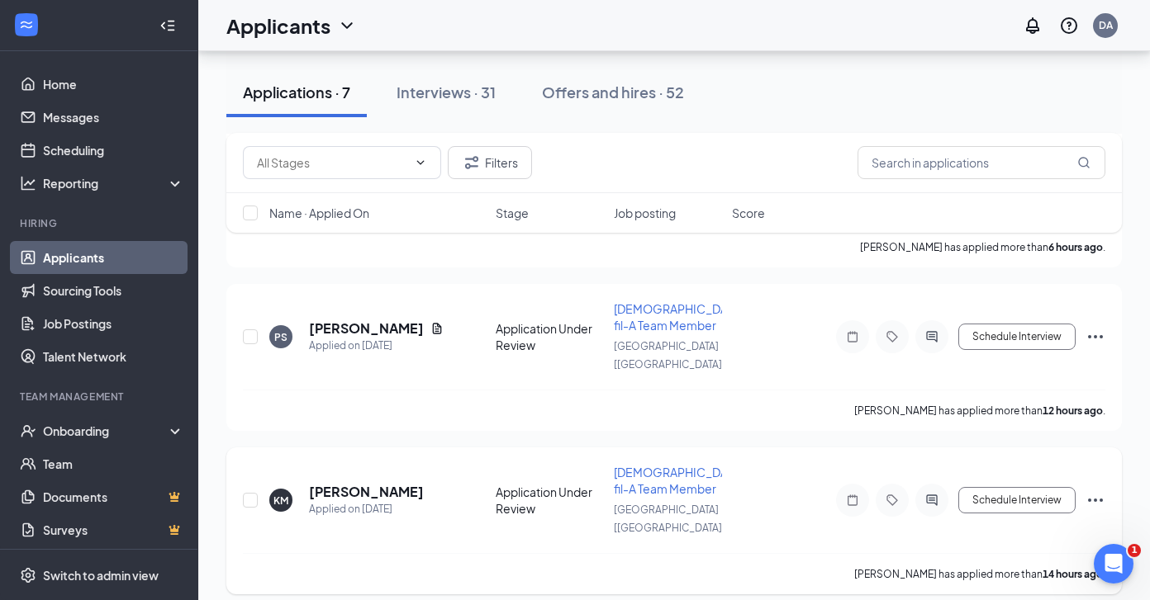
scroll to position [731, 0]
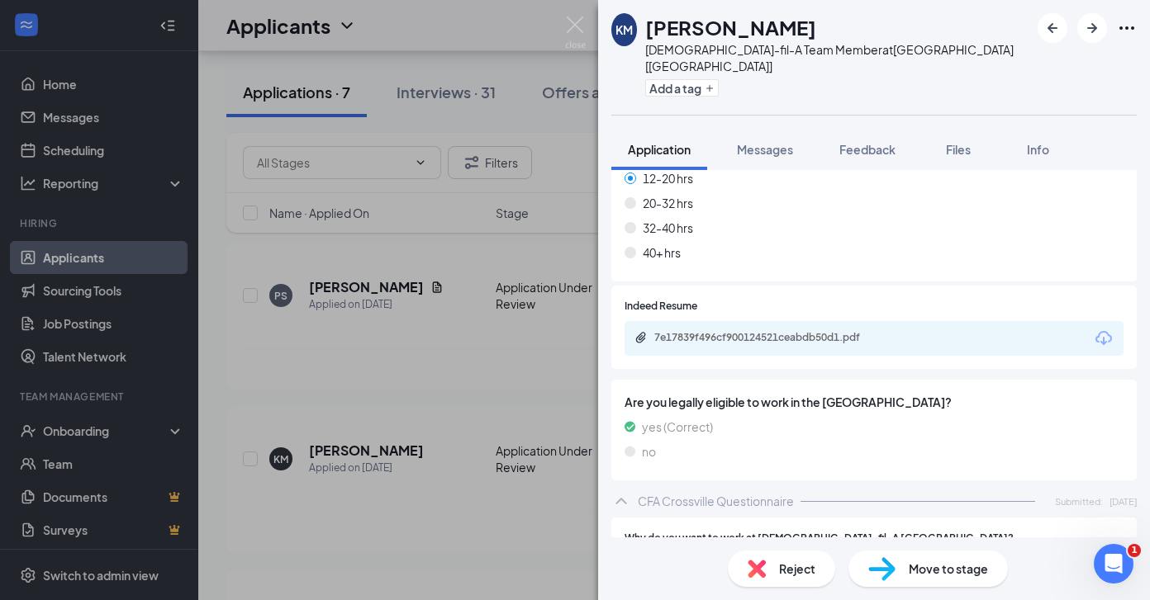
scroll to position [743, 0]
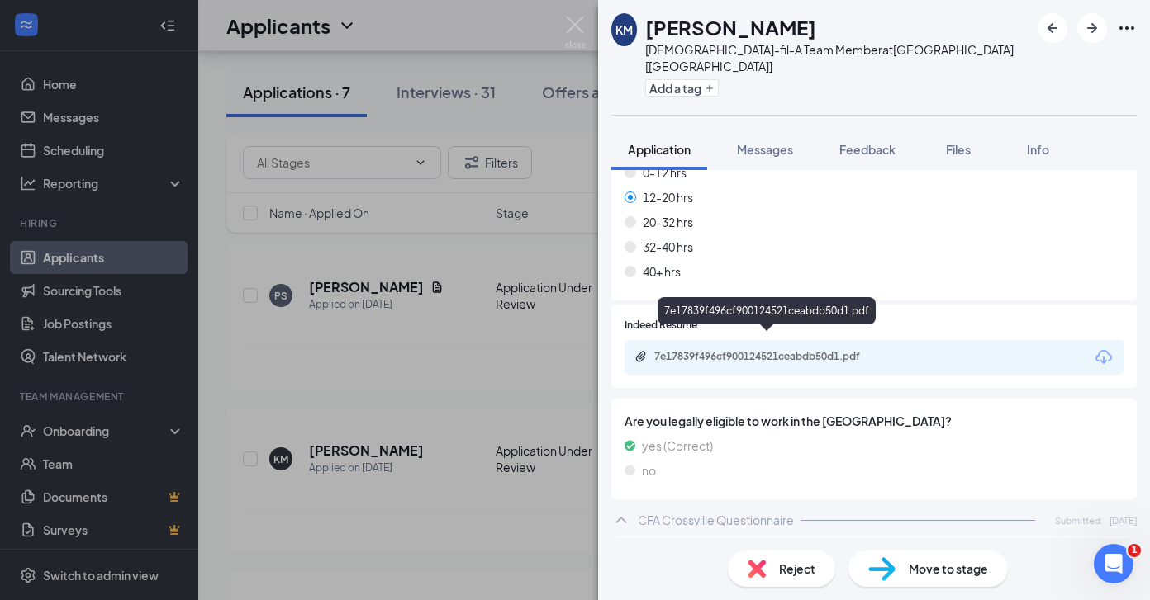
click at [687, 350] on div "7e17839f496cf900124521ceabdb50d1.pdf" at bounding box center [769, 356] width 231 height 13
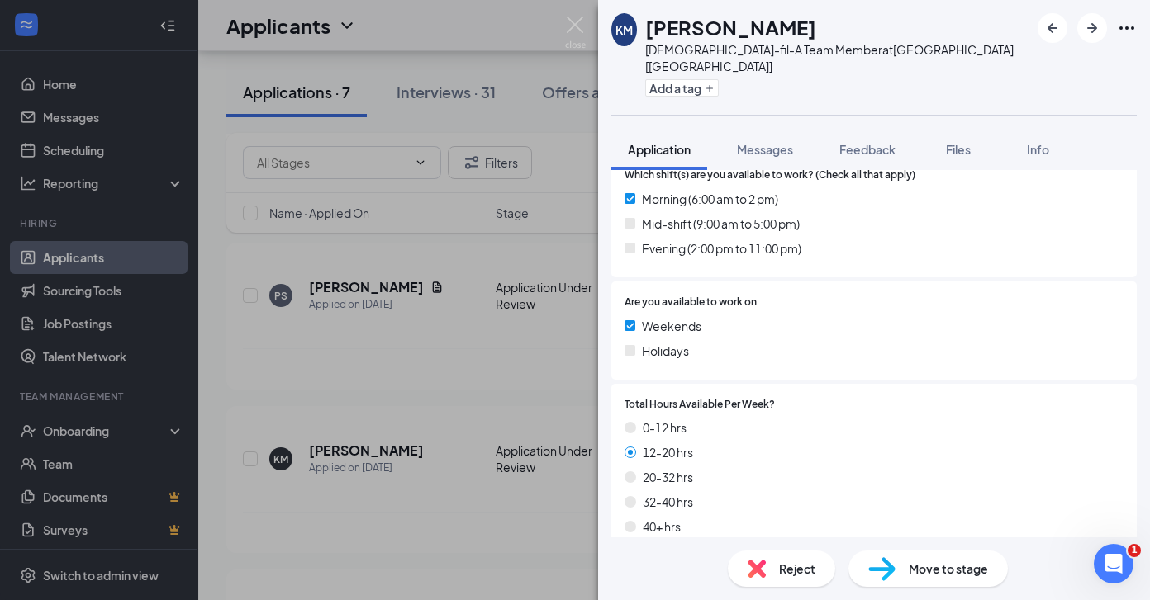
scroll to position [494, 0]
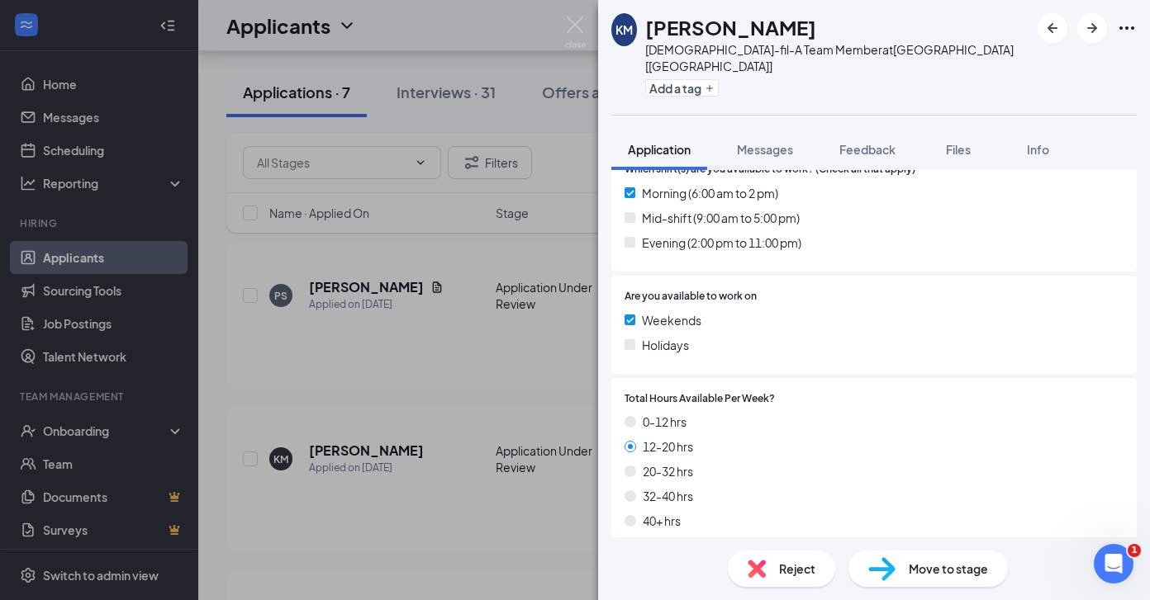
click at [893, 560] on img at bounding box center [881, 569] width 27 height 24
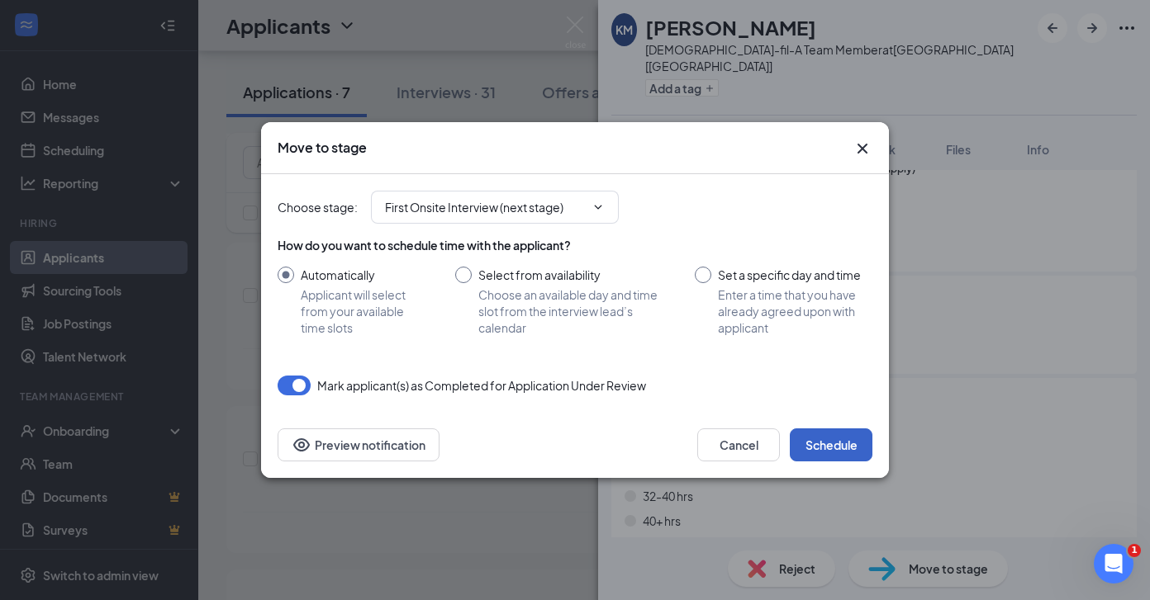
click at [827, 453] on button "Schedule" at bounding box center [830, 445] width 83 height 33
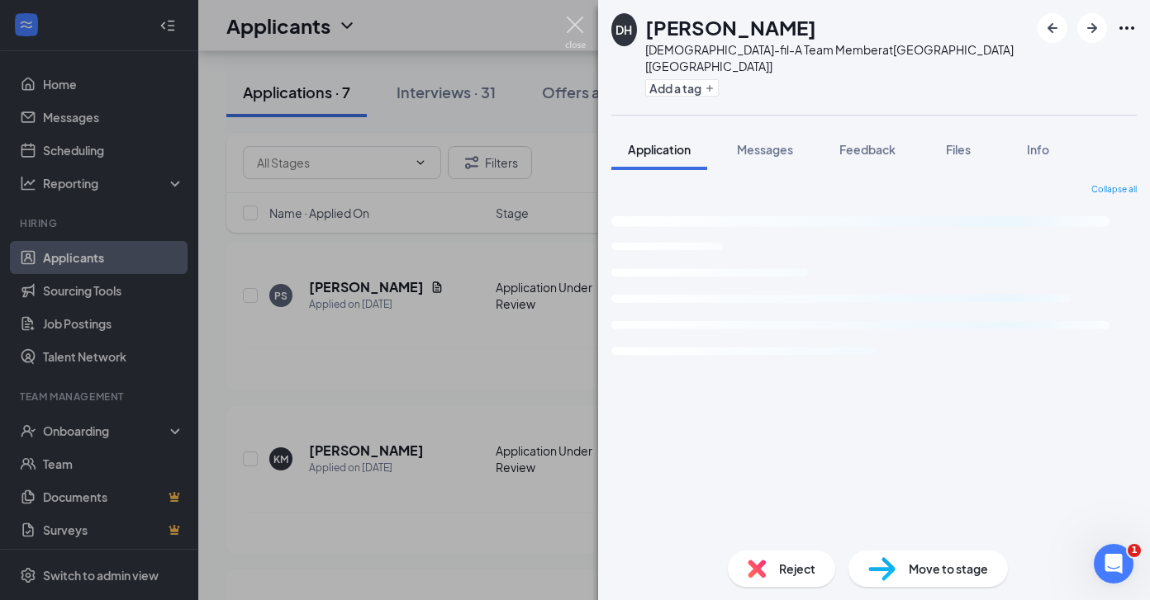
click at [570, 28] on img at bounding box center [575, 33] width 21 height 32
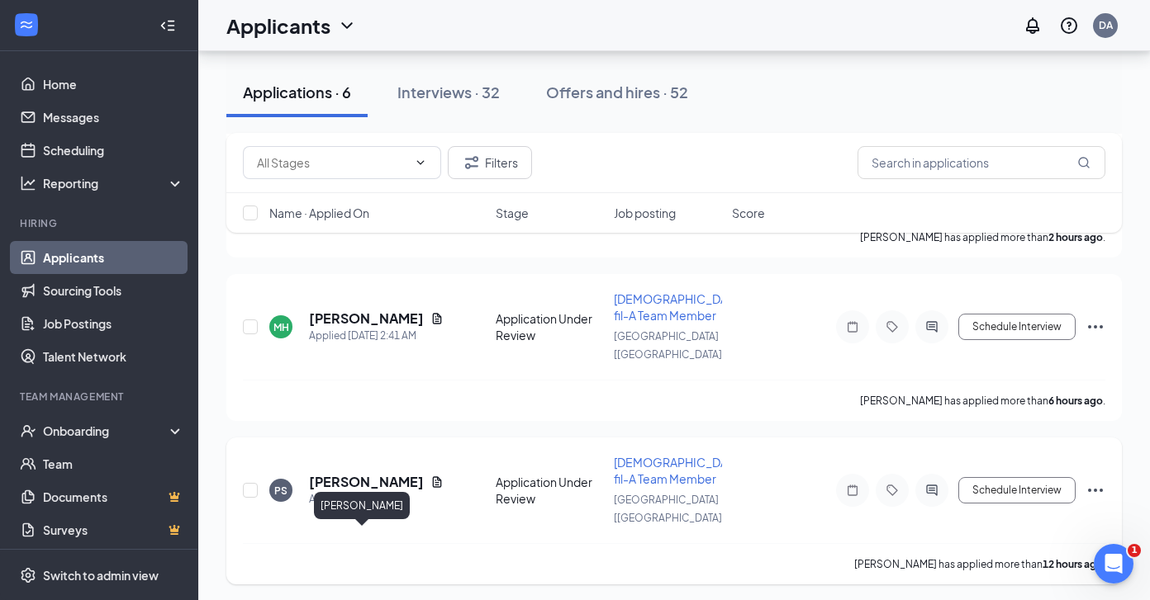
scroll to position [534, 0]
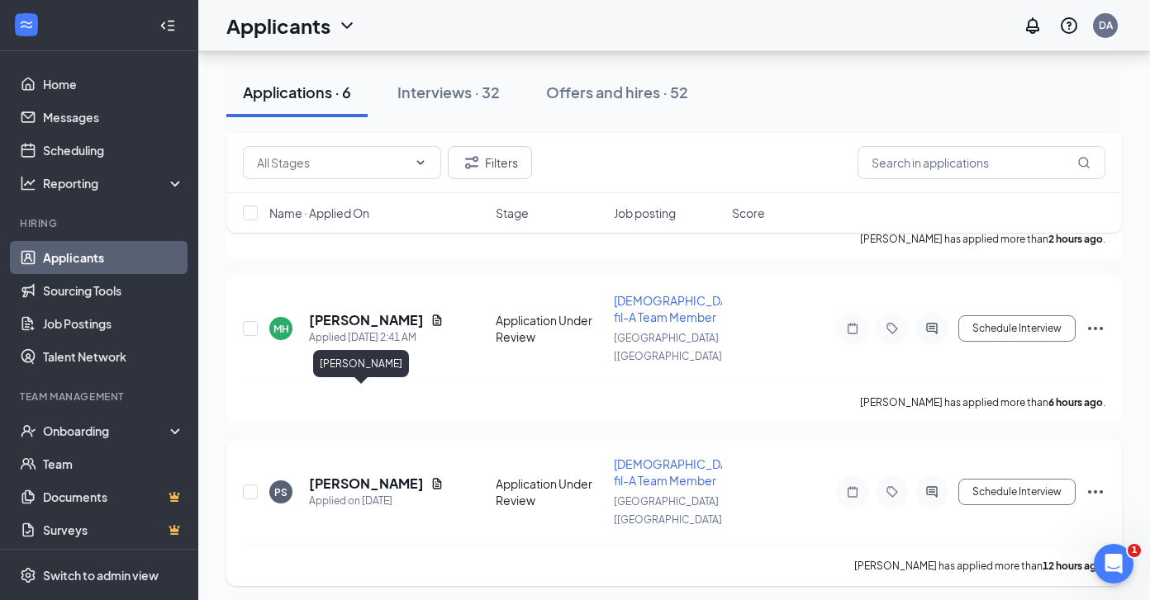
click at [349, 475] on h5 "[PERSON_NAME]" at bounding box center [366, 484] width 115 height 18
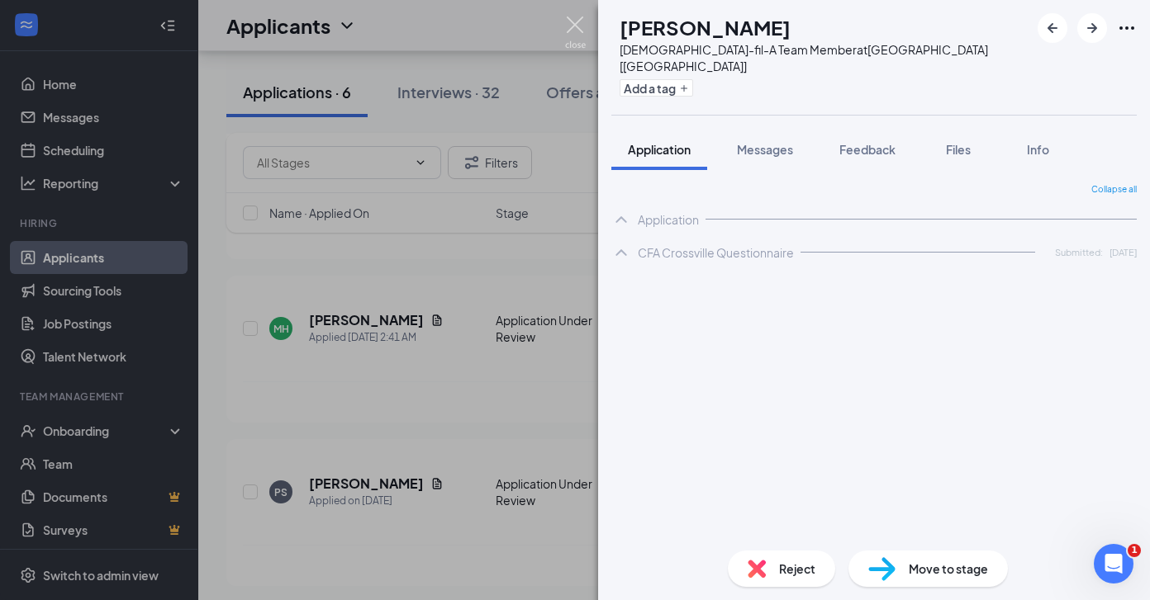
click at [576, 23] on img at bounding box center [575, 33] width 21 height 32
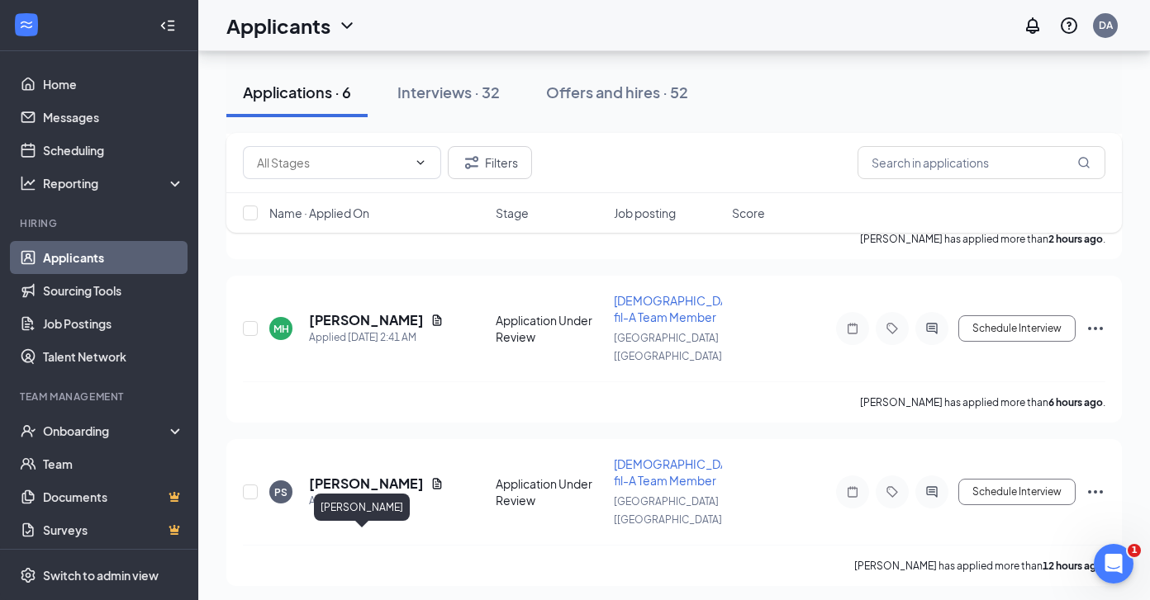
scroll to position [587, 0]
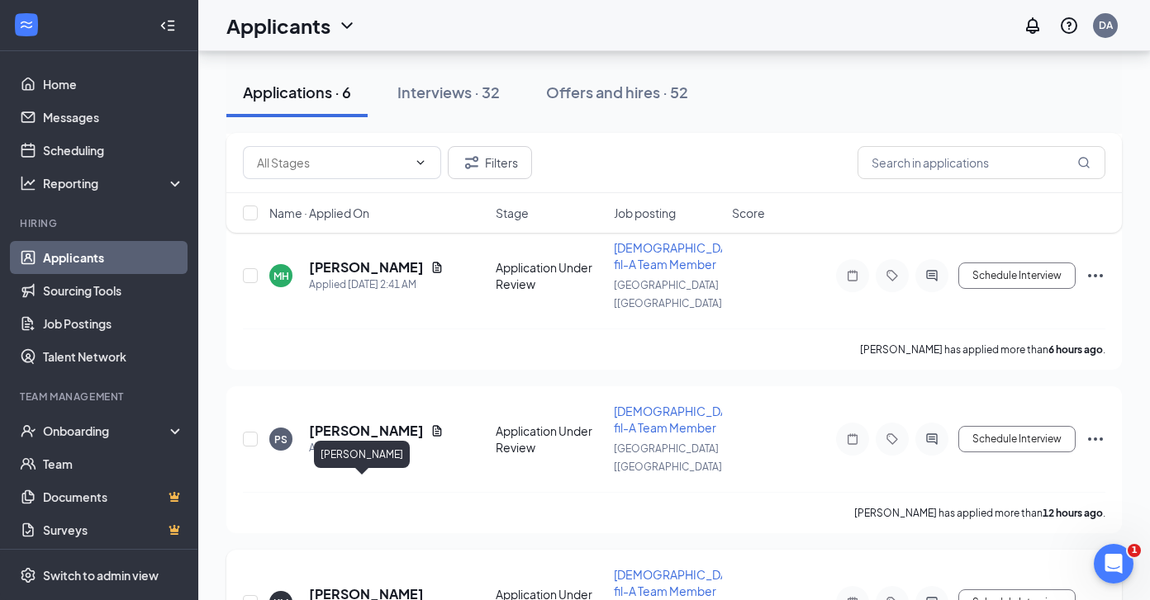
click at [344, 585] on h5 "[PERSON_NAME]" at bounding box center [366, 594] width 115 height 18
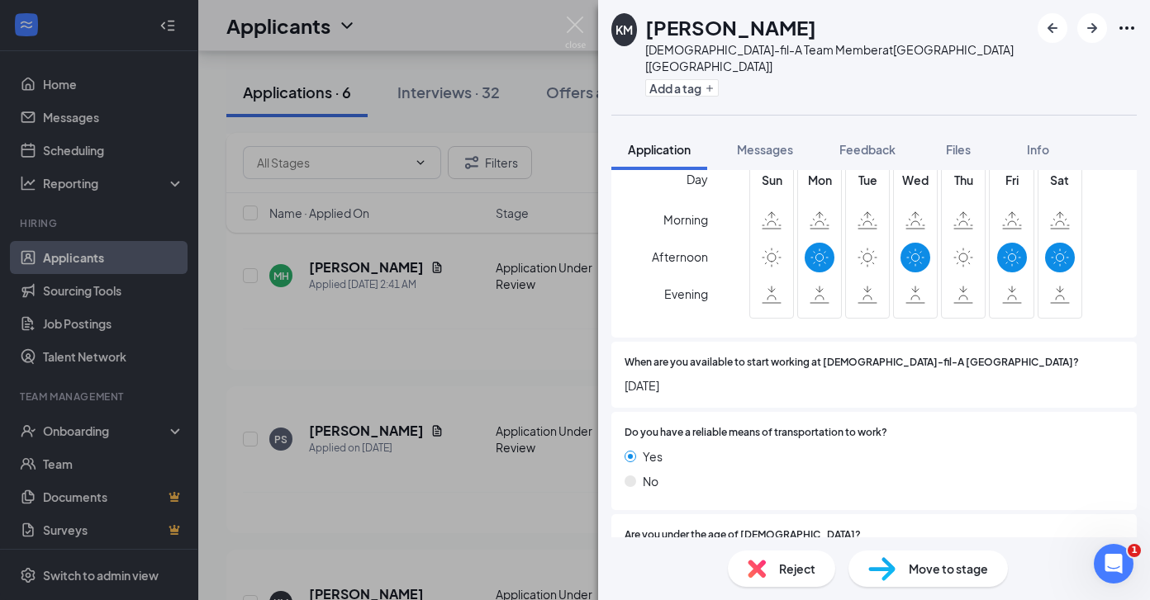
scroll to position [1615, 0]
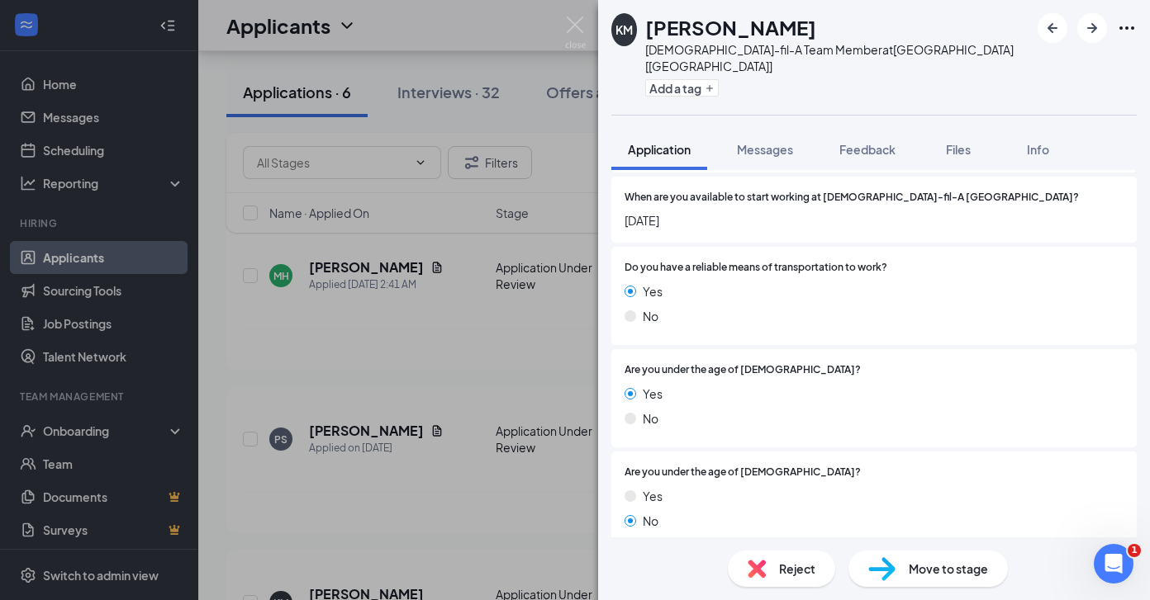
click at [899, 564] on div "Move to stage" at bounding box center [927, 569] width 159 height 36
type input "First Onsite Interview (next stage)"
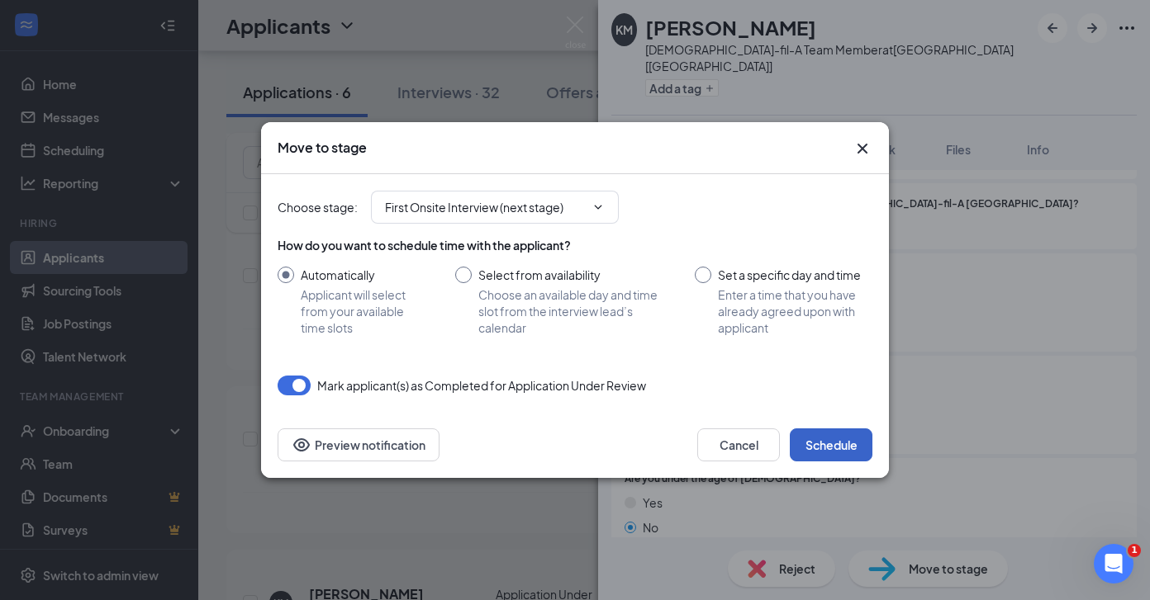
click at [825, 437] on button "Schedule" at bounding box center [830, 445] width 83 height 33
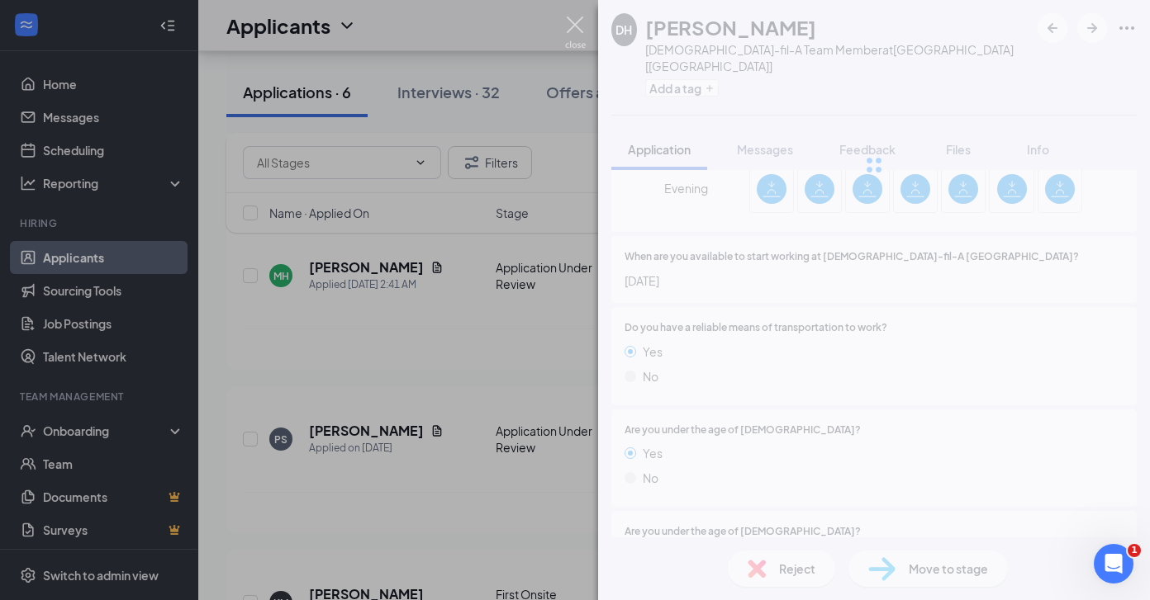
click at [576, 30] on img at bounding box center [575, 33] width 21 height 32
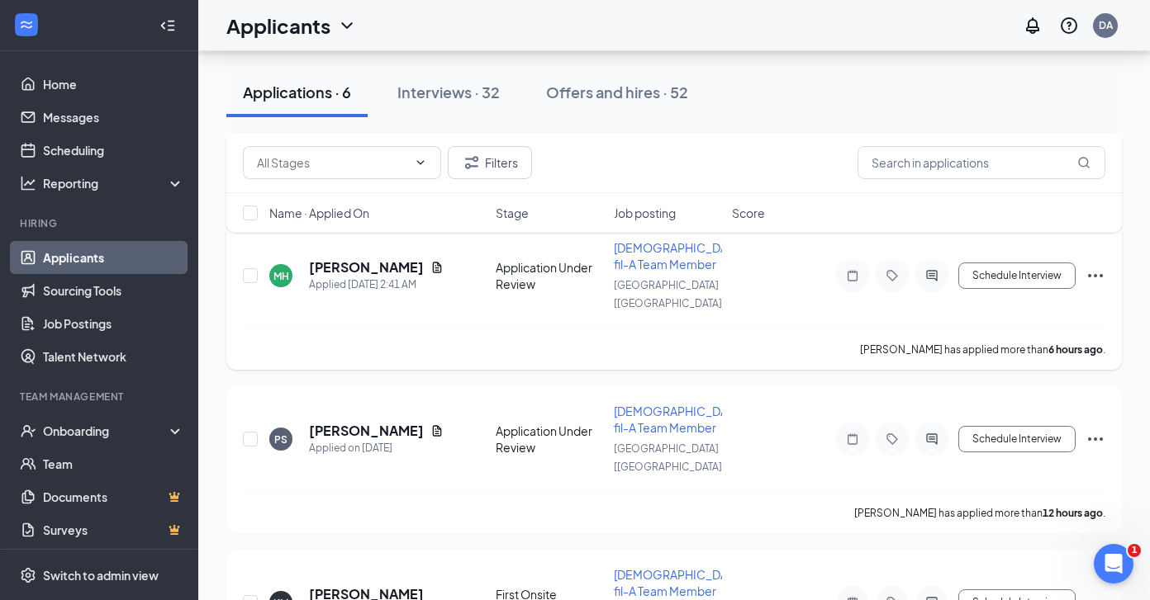
scroll to position [443, 0]
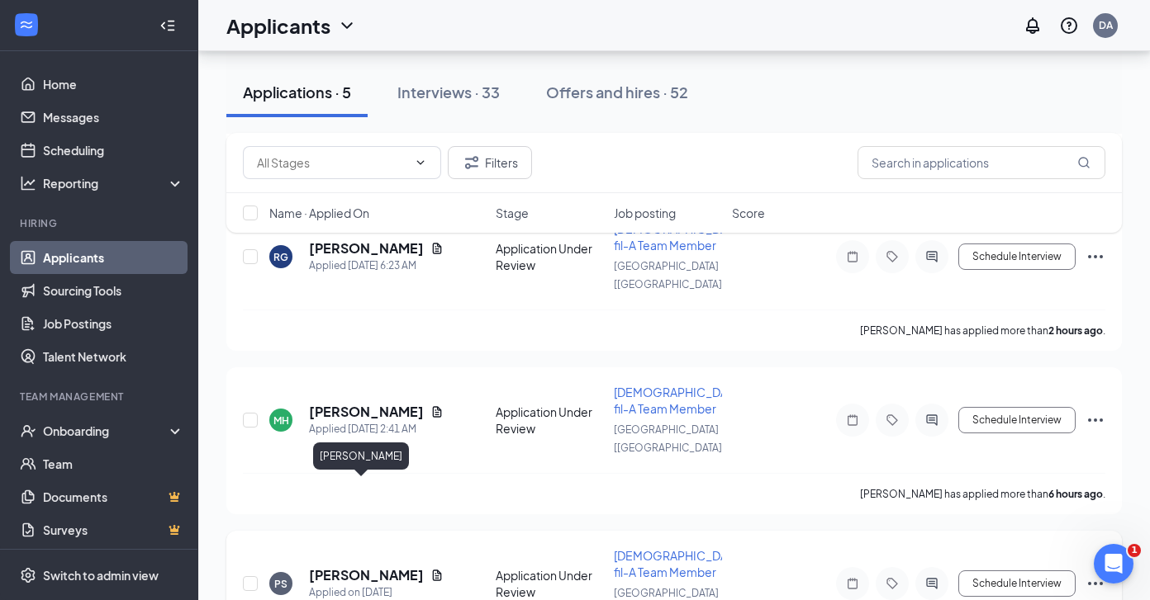
click at [340, 567] on h5 "[PERSON_NAME]" at bounding box center [366, 576] width 115 height 18
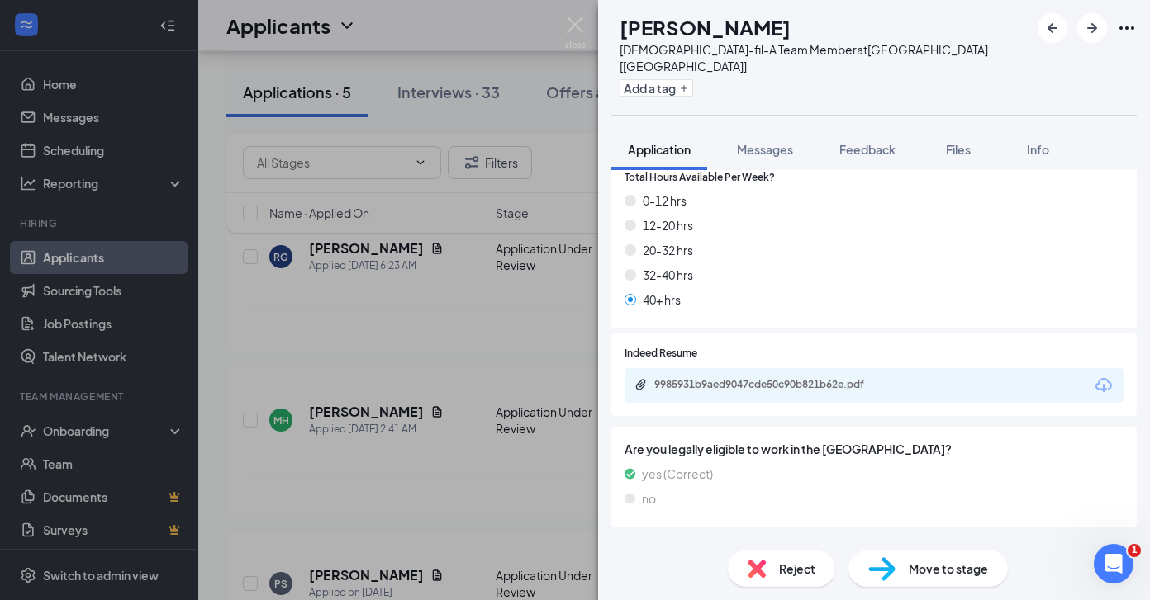
scroll to position [706, 0]
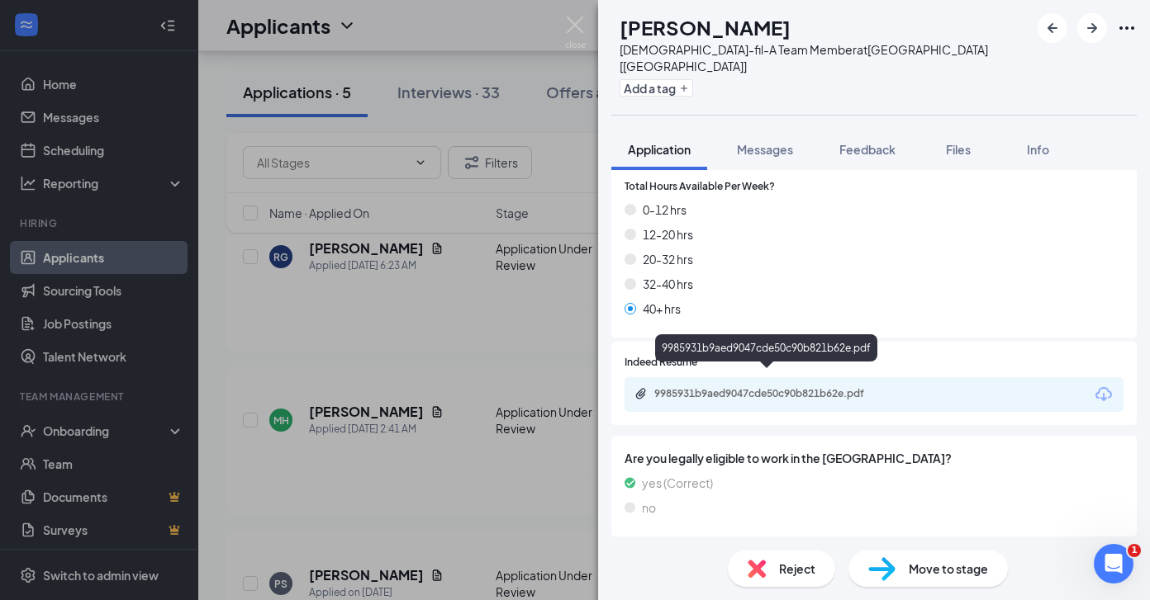
click at [676, 387] on div "9985931b9aed9047cde50c90b821b62e.pdf" at bounding box center [769, 393] width 231 height 13
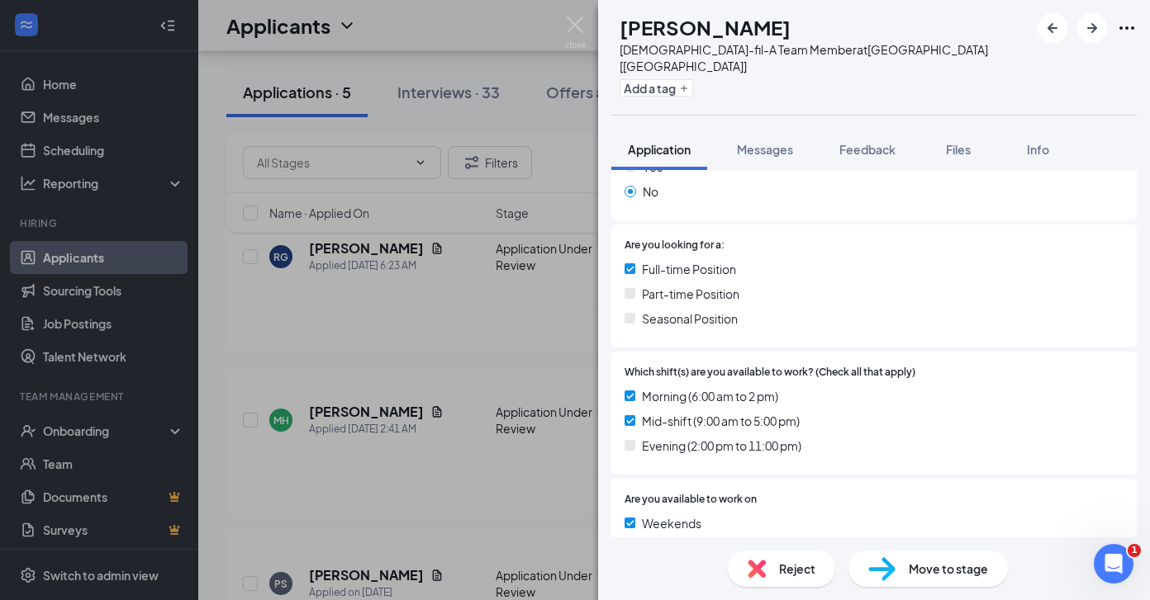
scroll to position [292, 0]
click at [914, 576] on span "Move to stage" at bounding box center [947, 569] width 79 height 18
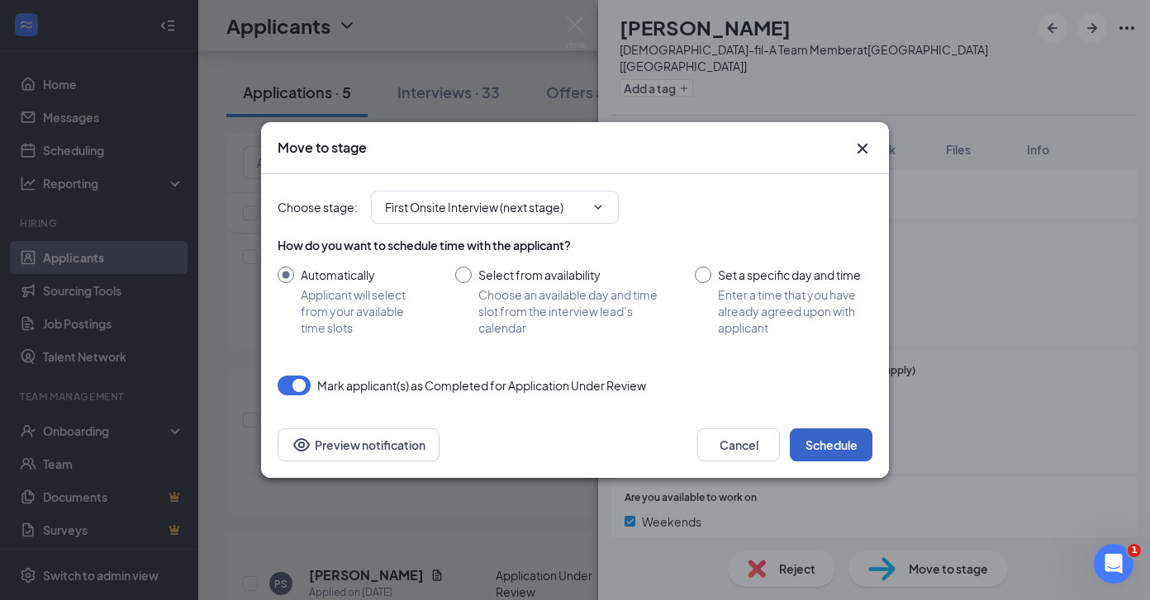
click at [836, 458] on button "Schedule" at bounding box center [830, 445] width 83 height 33
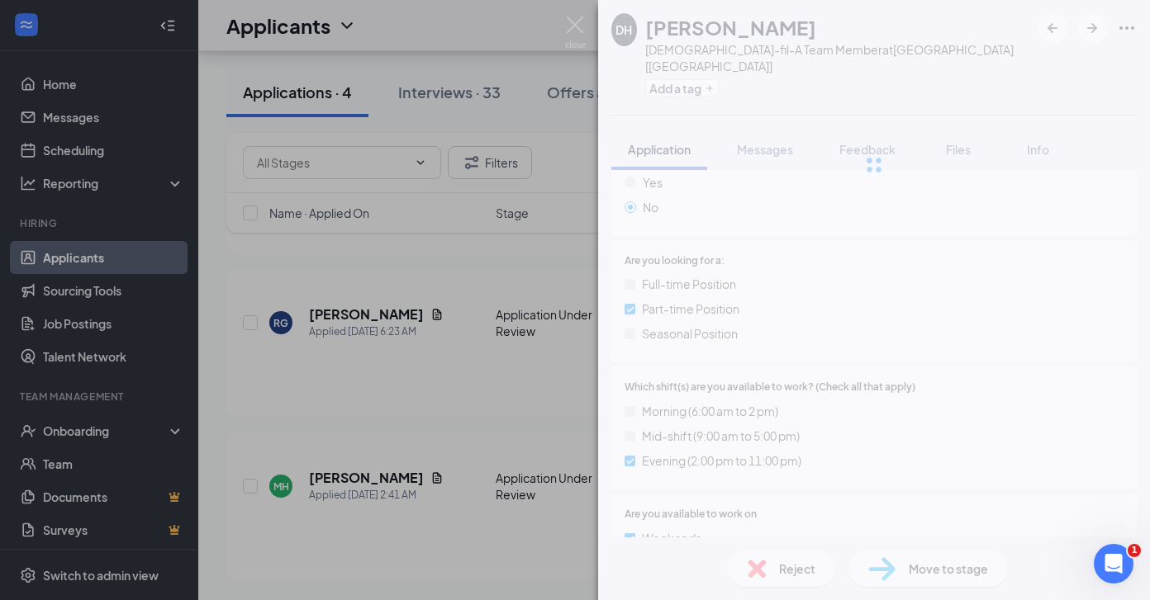
scroll to position [299, 0]
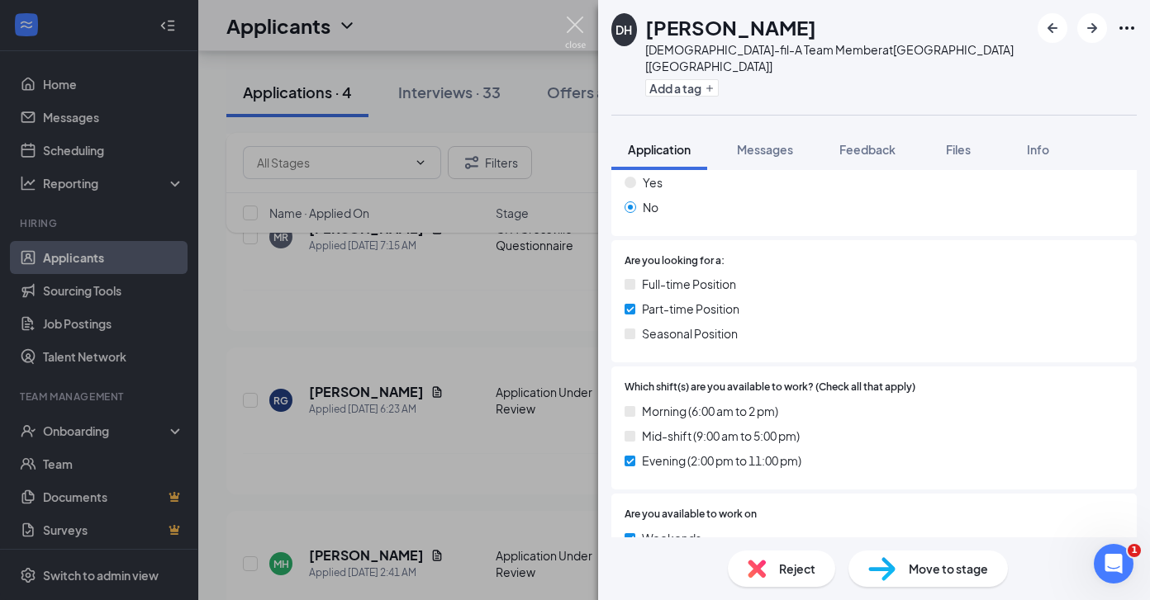
click at [574, 28] on img at bounding box center [575, 33] width 21 height 32
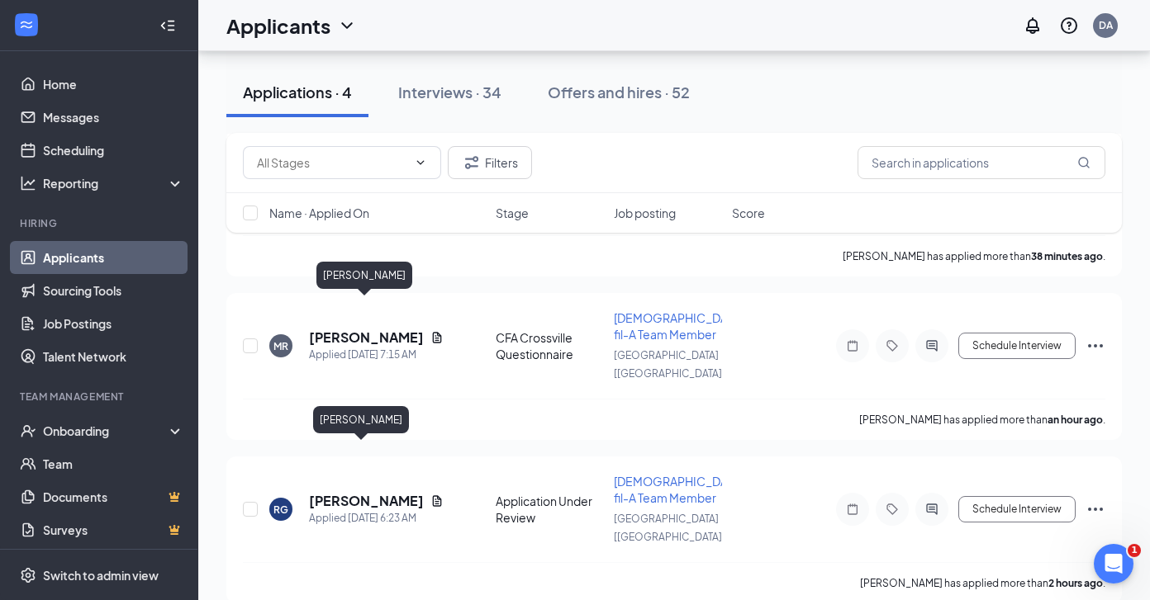
scroll to position [299, 0]
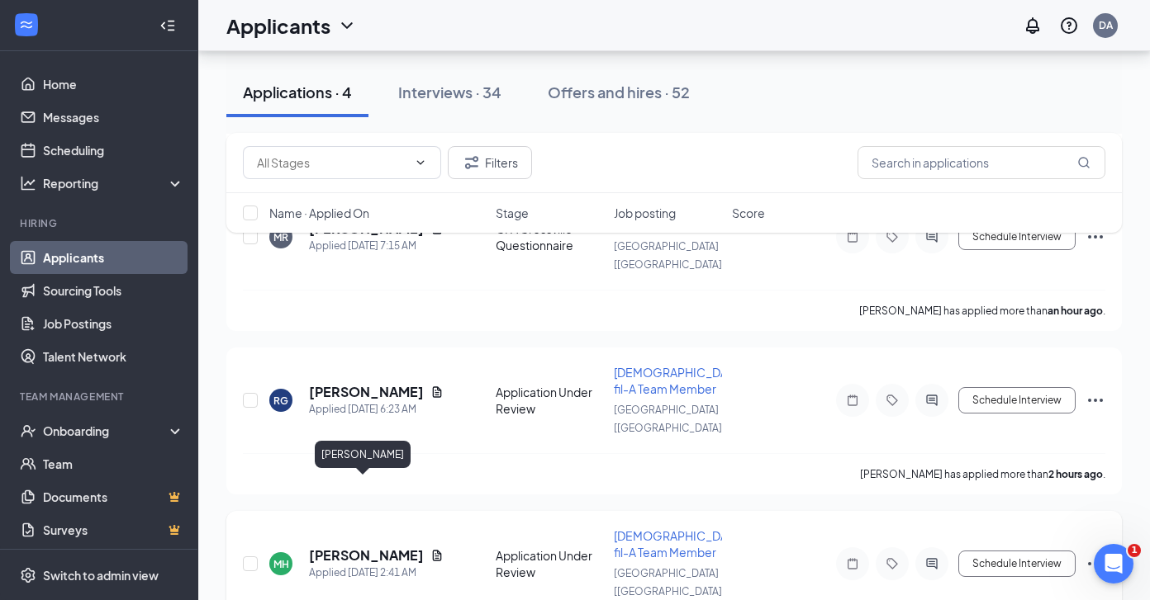
click at [350, 547] on h5 "[PERSON_NAME]" at bounding box center [366, 556] width 115 height 18
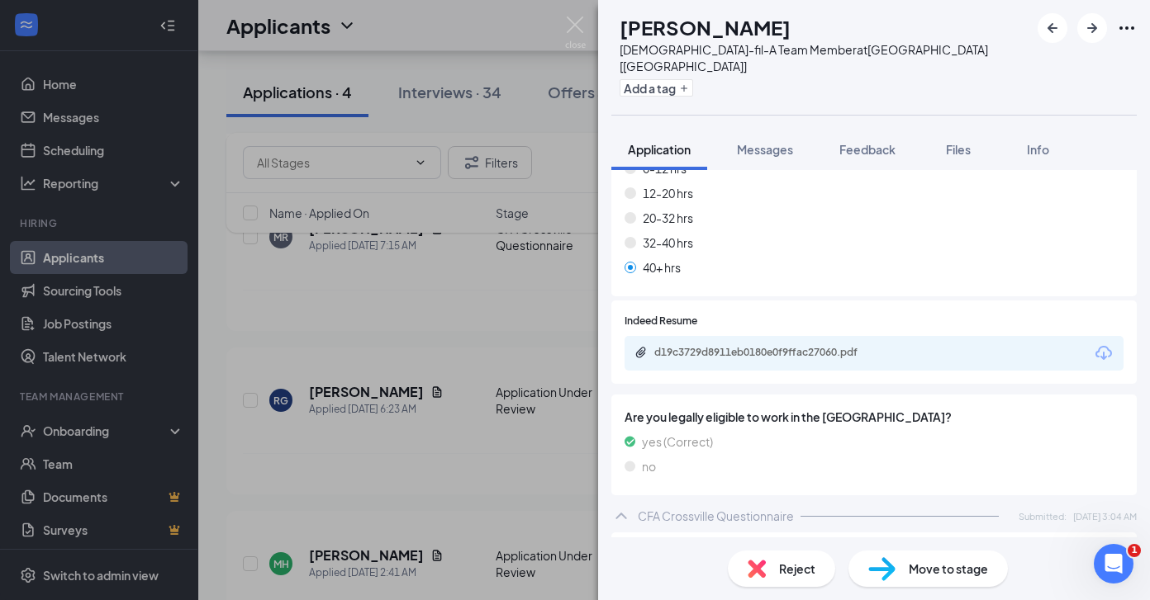
scroll to position [738, 0]
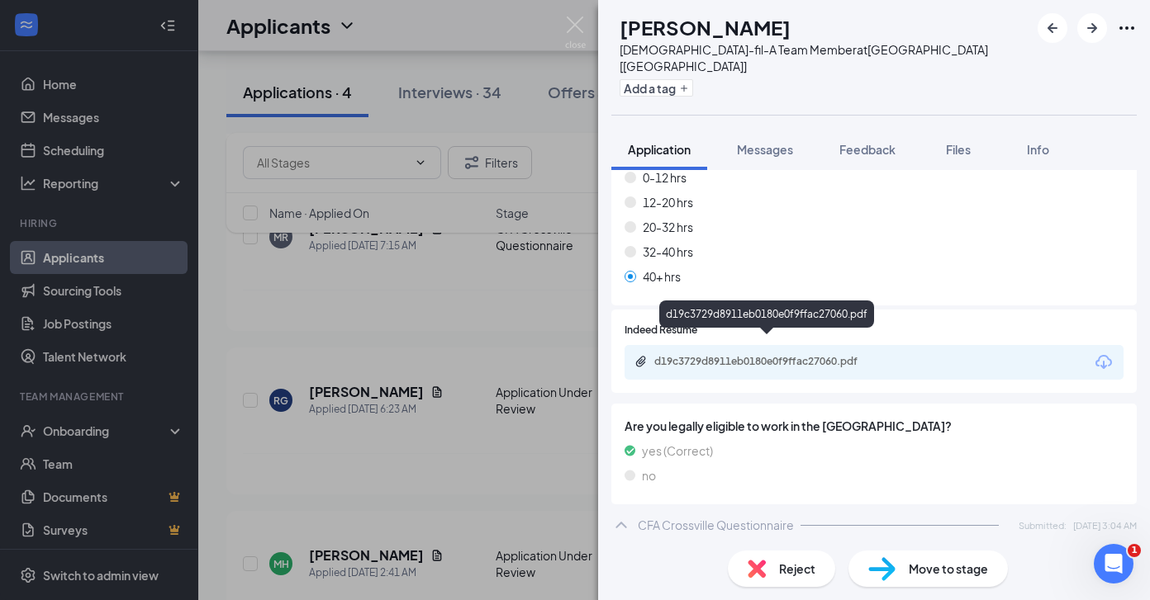
click at [771, 355] on div "d19c3729d8911eb0180e0f9ffac27060.pdf" at bounding box center [769, 361] width 231 height 13
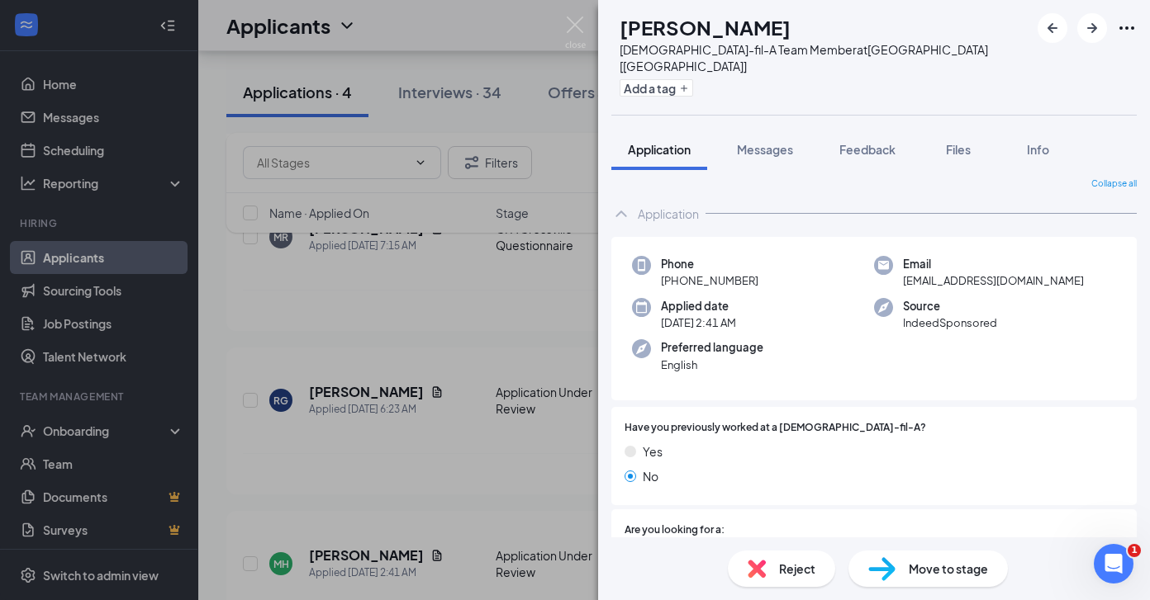
scroll to position [0, 0]
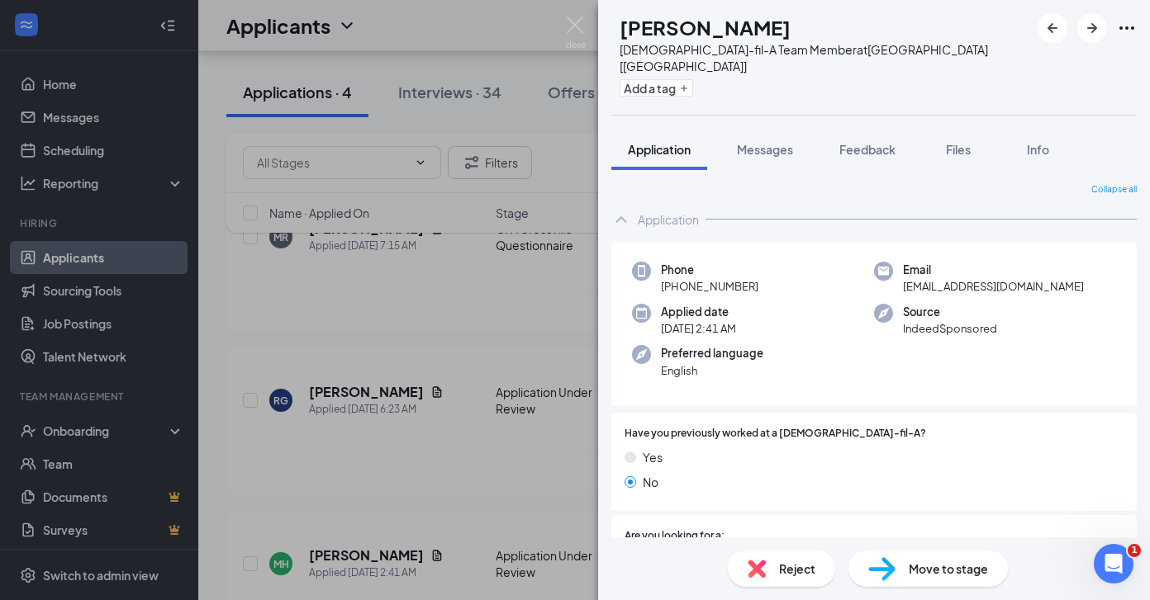
click at [785, 573] on span "Reject" at bounding box center [797, 569] width 36 height 18
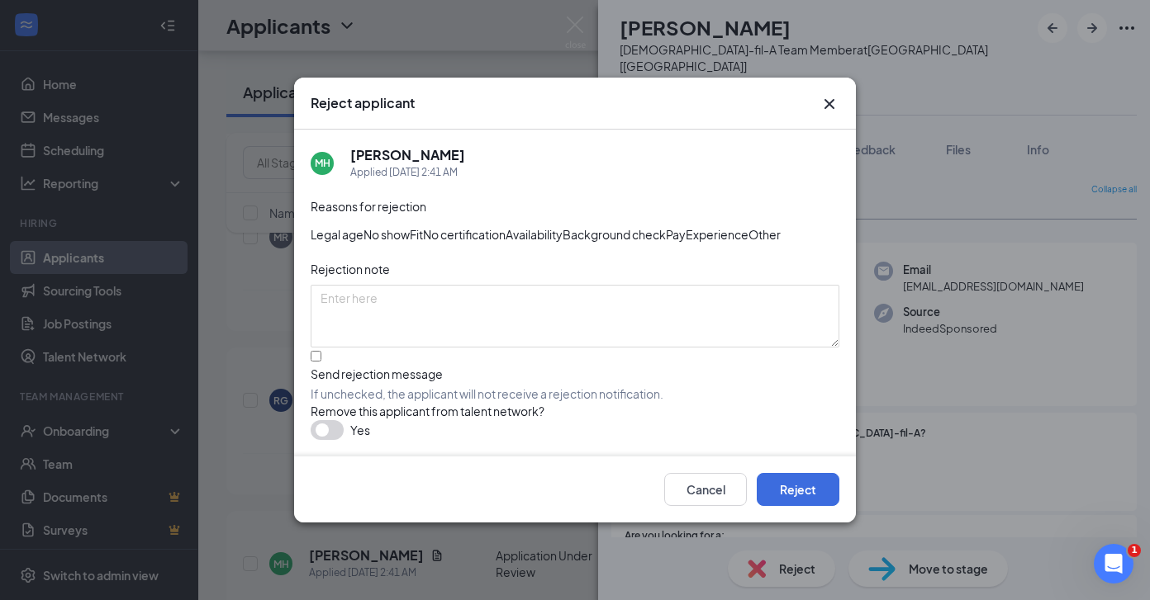
click at [748, 243] on span "Other" at bounding box center [764, 234] width 32 height 18
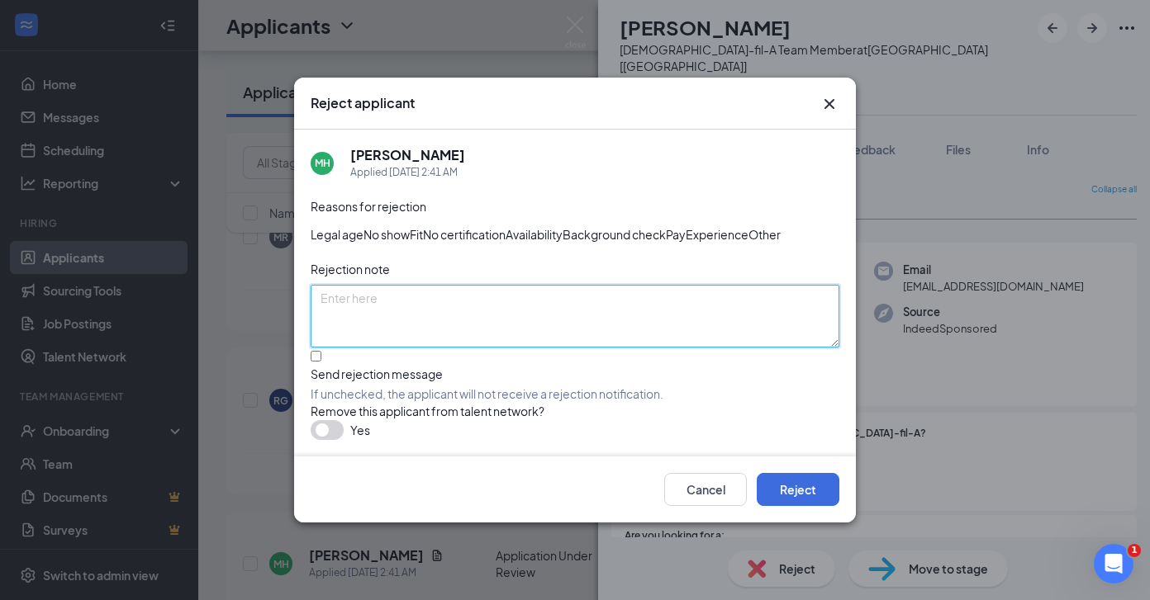
click at [472, 348] on textarea at bounding box center [575, 316] width 529 height 63
type textarea "Resume (lack of)"
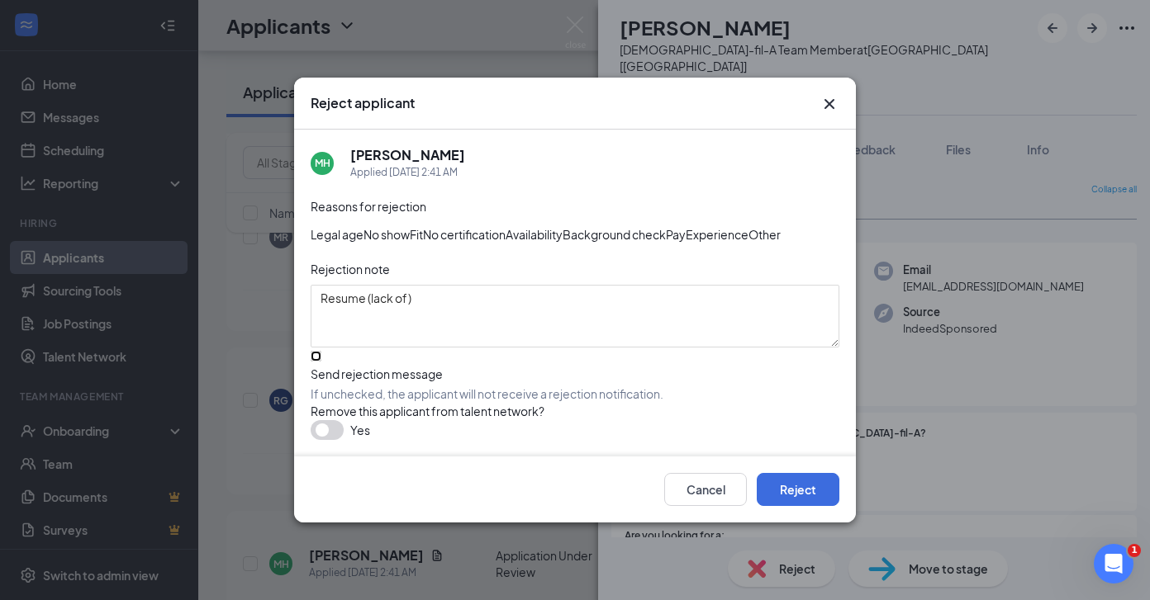
click at [321, 362] on input "Send rejection message If unchecked, the applicant will not receive a rejection…" at bounding box center [316, 356] width 11 height 11
checkbox input "true"
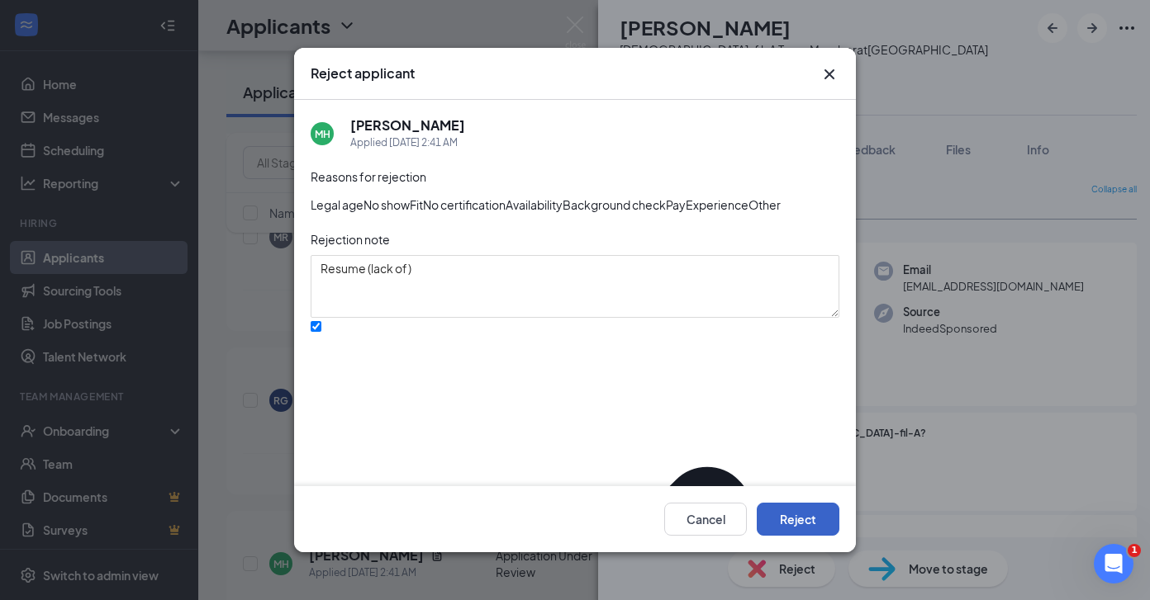
click at [823, 530] on button "Reject" at bounding box center [797, 519] width 83 height 33
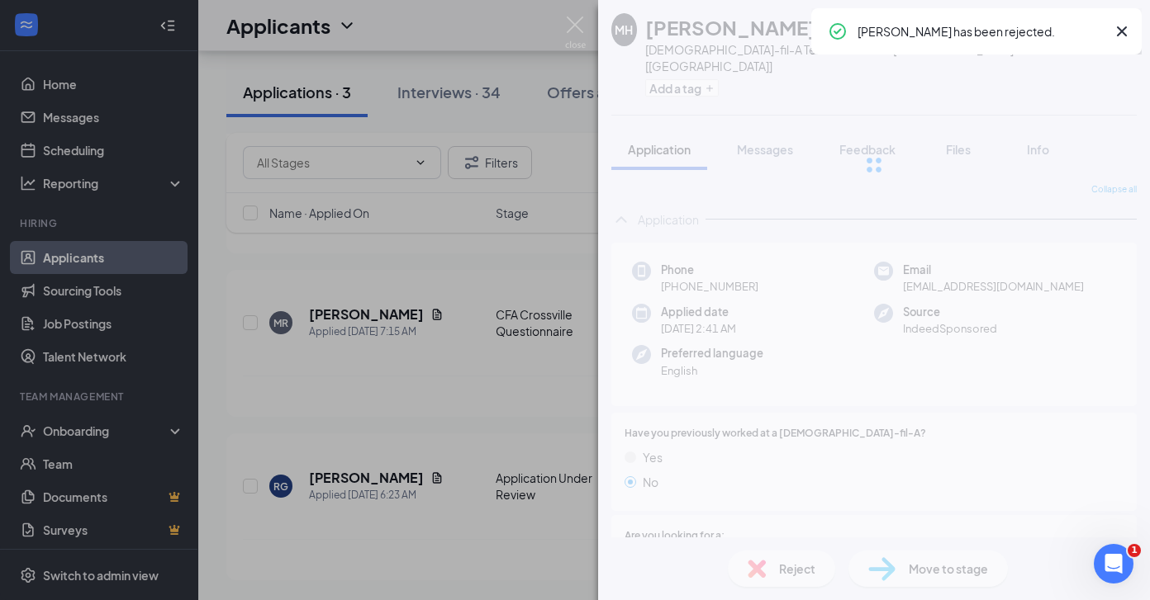
scroll to position [154, 0]
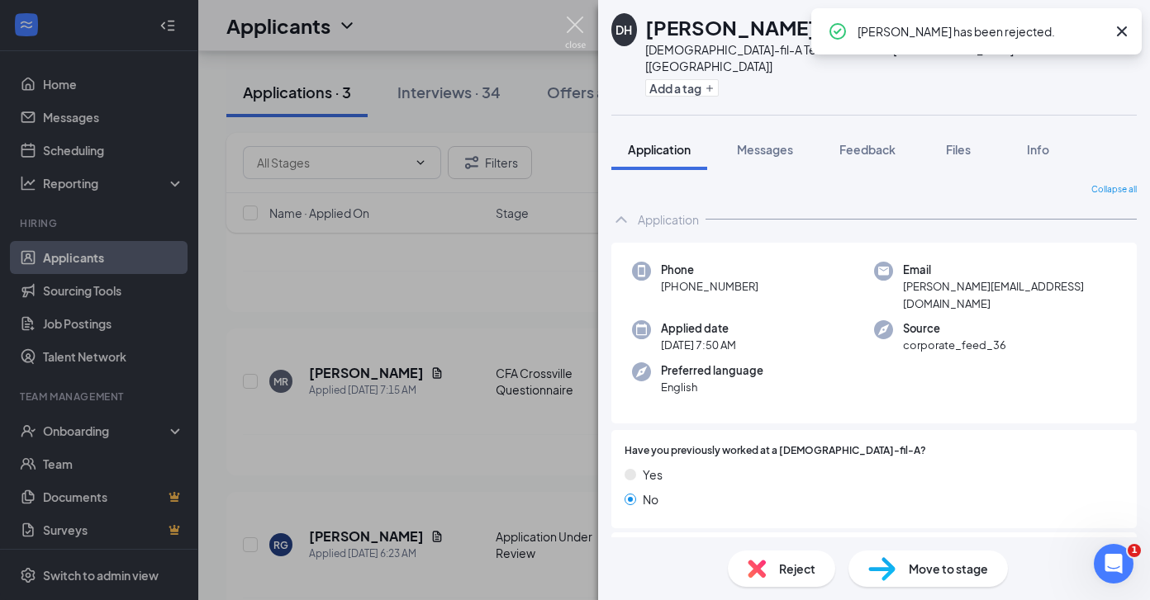
click at [574, 17] on img at bounding box center [575, 33] width 21 height 32
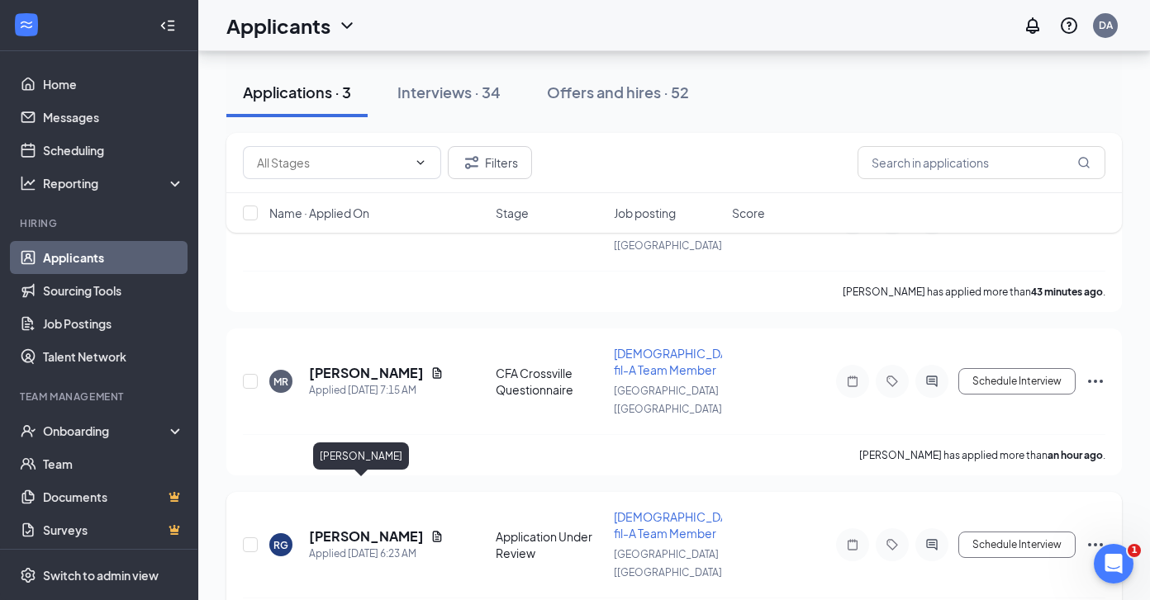
click at [372, 528] on h5 "[PERSON_NAME]" at bounding box center [366, 537] width 115 height 18
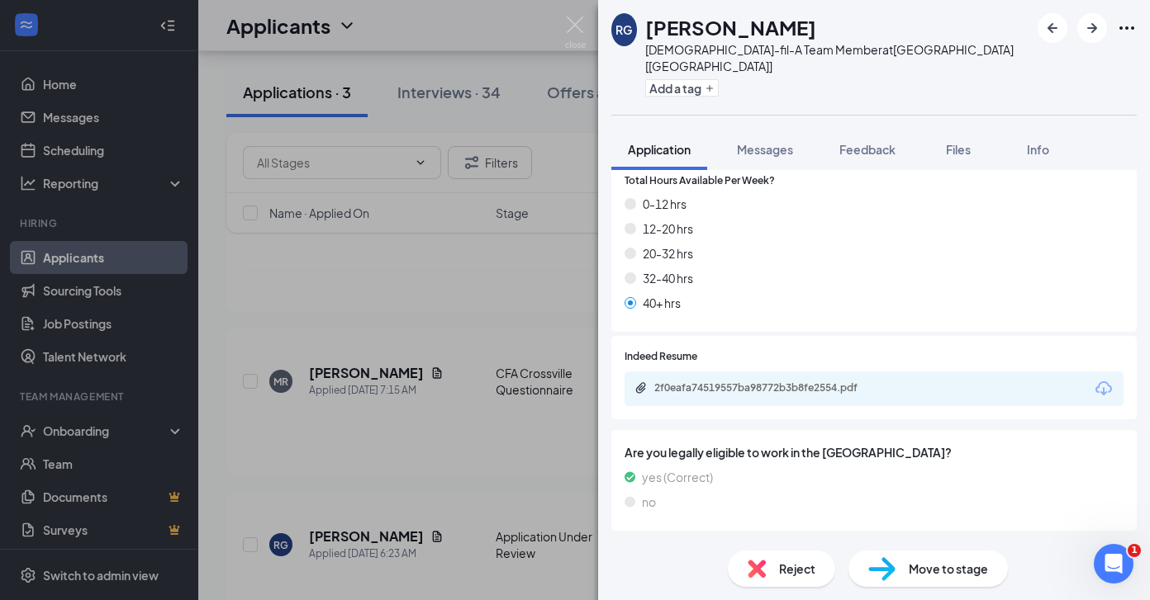
scroll to position [698, 0]
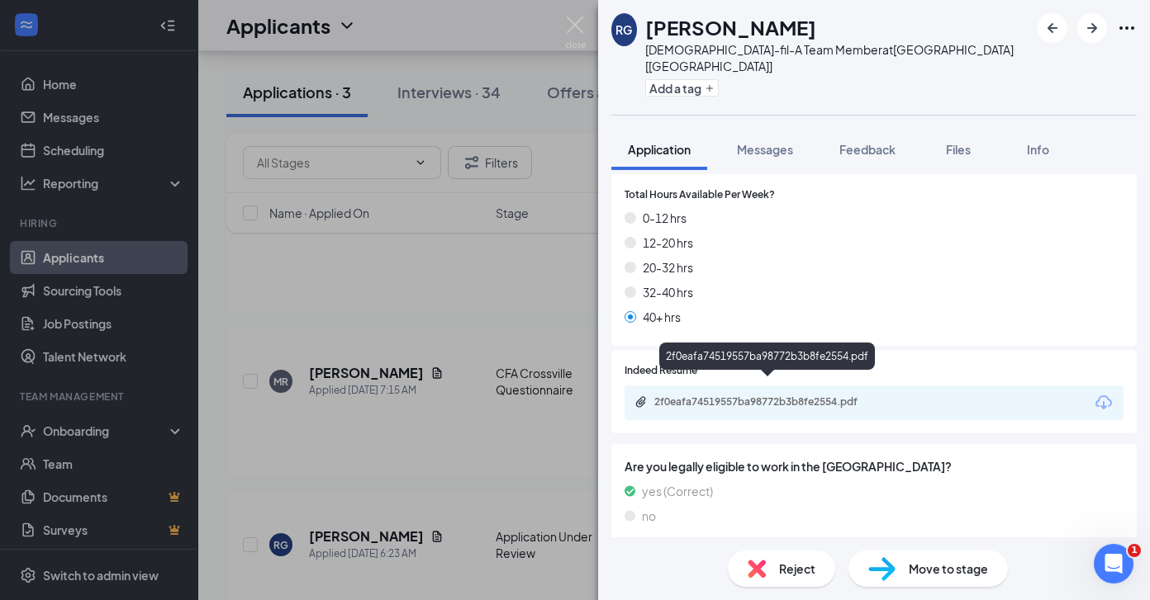
click at [674, 396] on div "2f0eafa74519557ba98772b3b8fe2554.pdf" at bounding box center [769, 402] width 231 height 13
click at [899, 575] on div "Move to stage" at bounding box center [927, 569] width 159 height 36
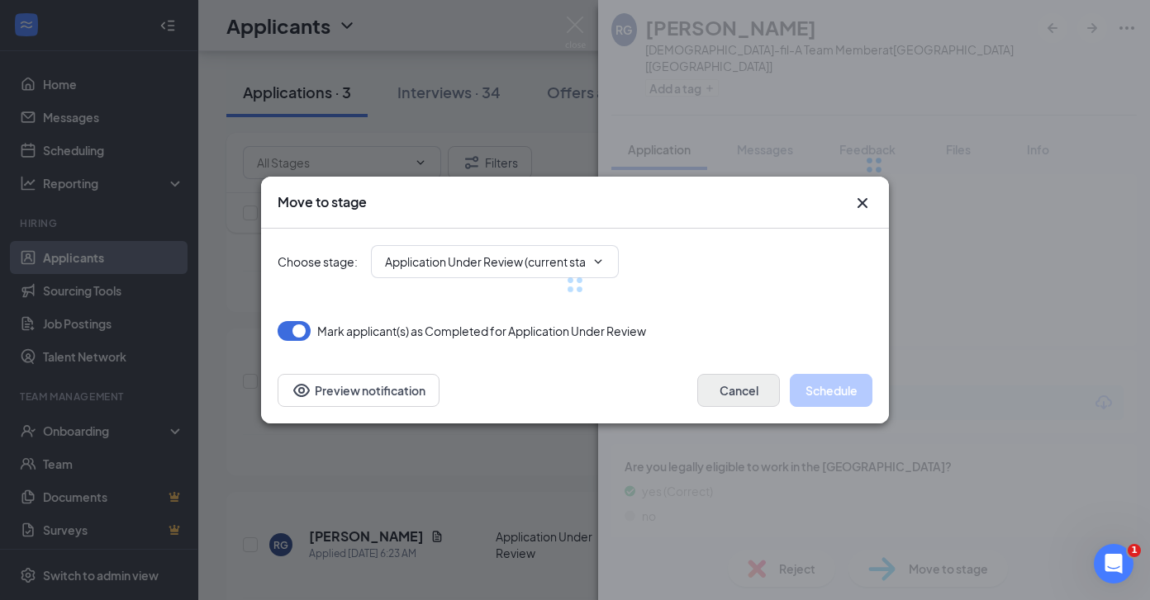
type input "First Onsite Interview (next stage)"
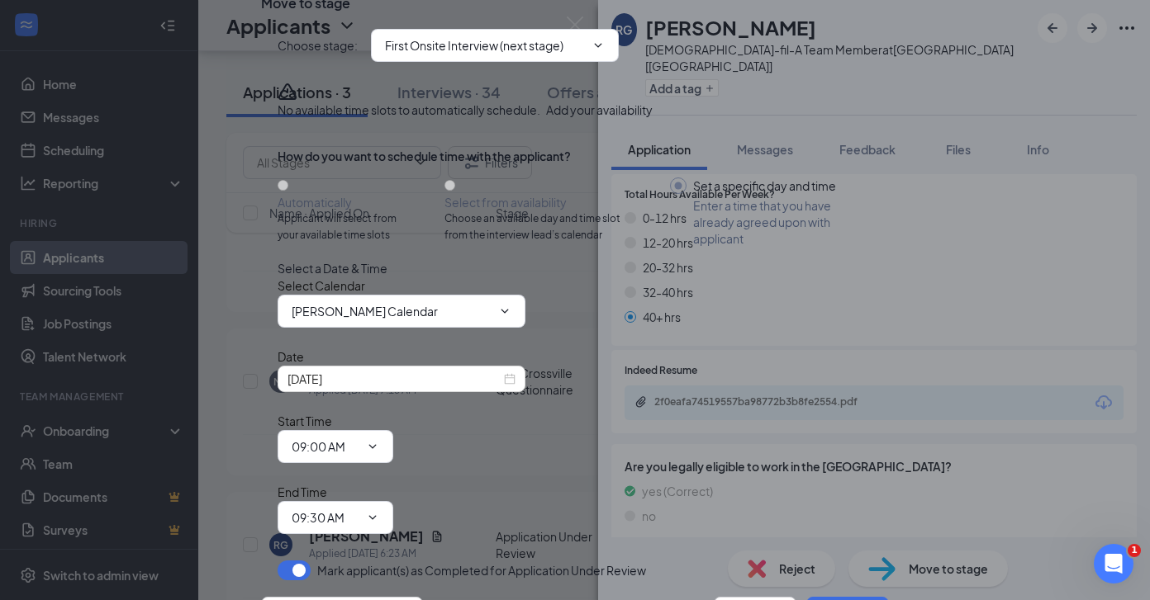
scroll to position [96, 0]
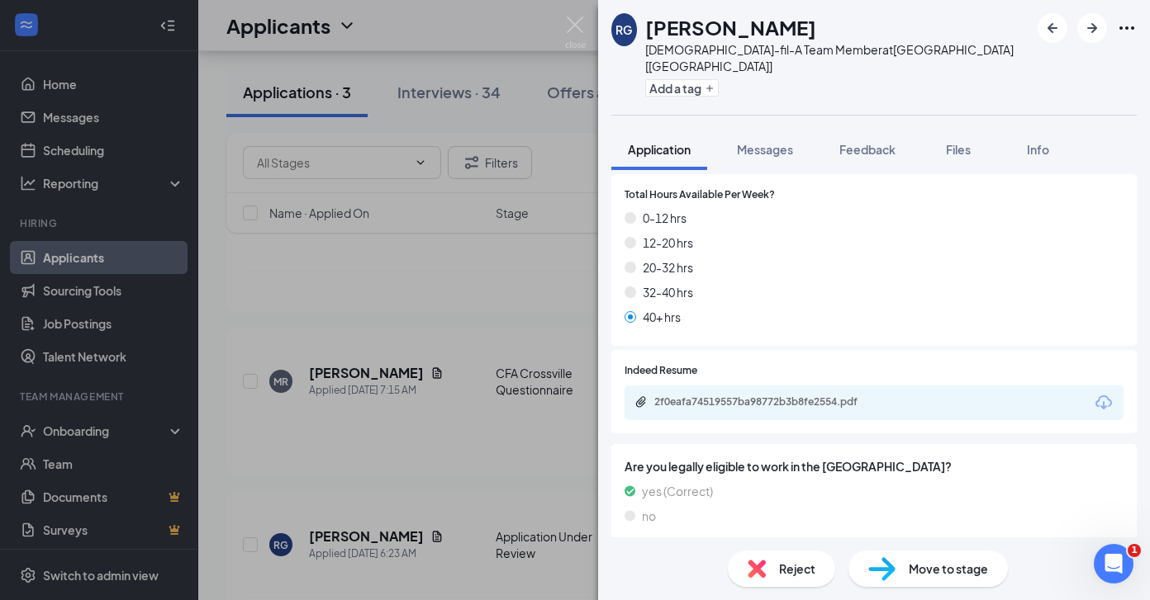
click at [454, 447] on div "RG [PERSON_NAME] [DEMOGRAPHIC_DATA]-fil-A Team Member at [GEOGRAPHIC_DATA] [[GE…" at bounding box center [575, 300] width 1150 height 600
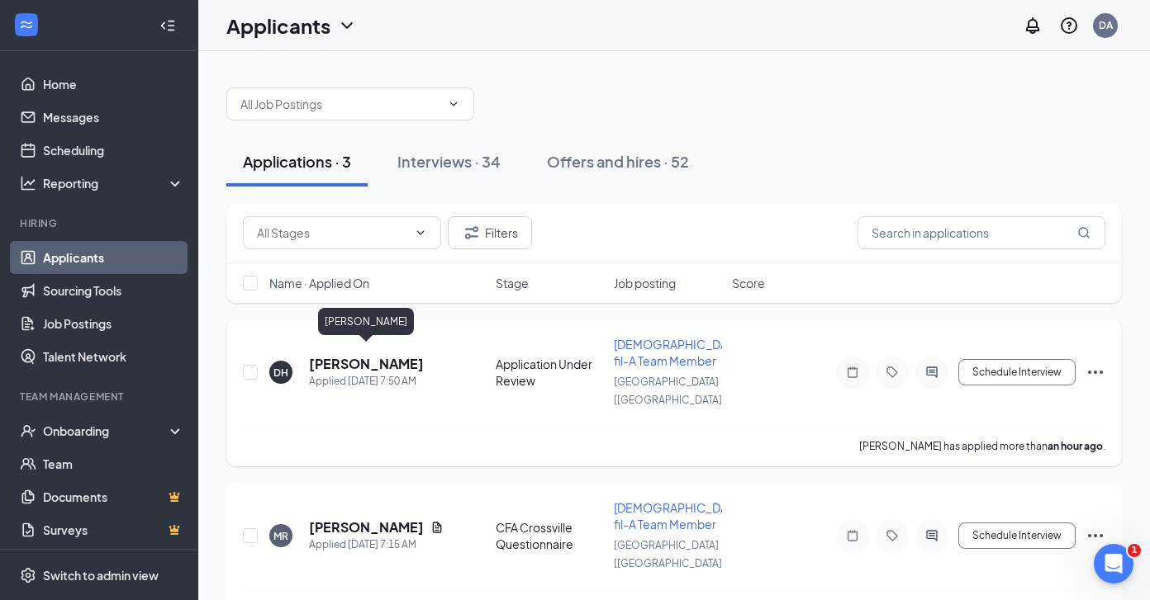
click at [375, 355] on h5 "[PERSON_NAME]" at bounding box center [366, 364] width 115 height 18
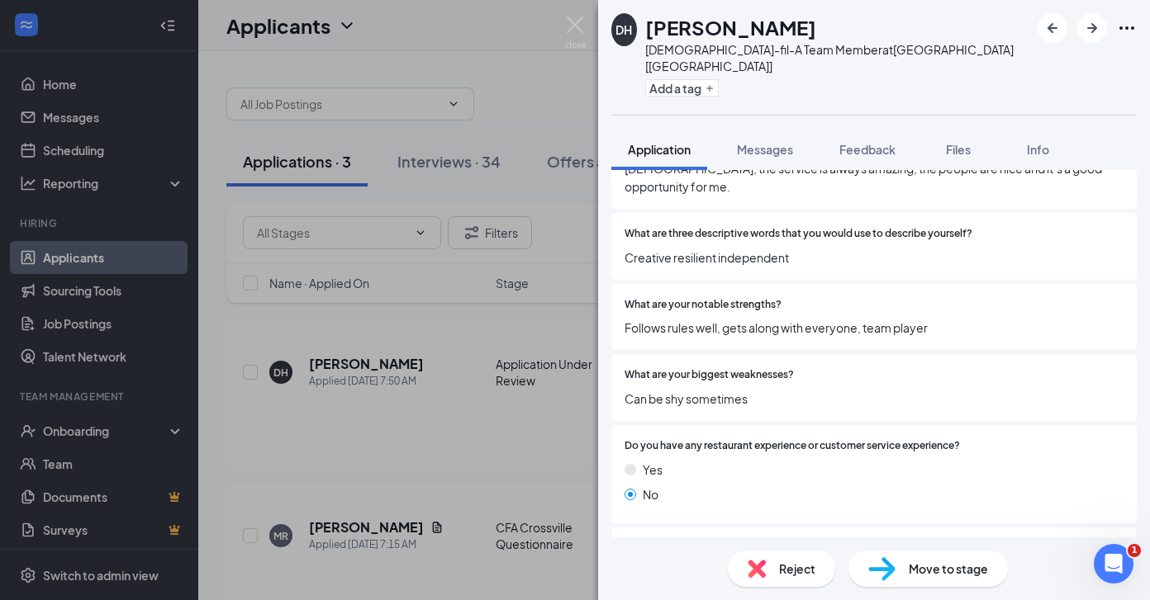
scroll to position [1633, 0]
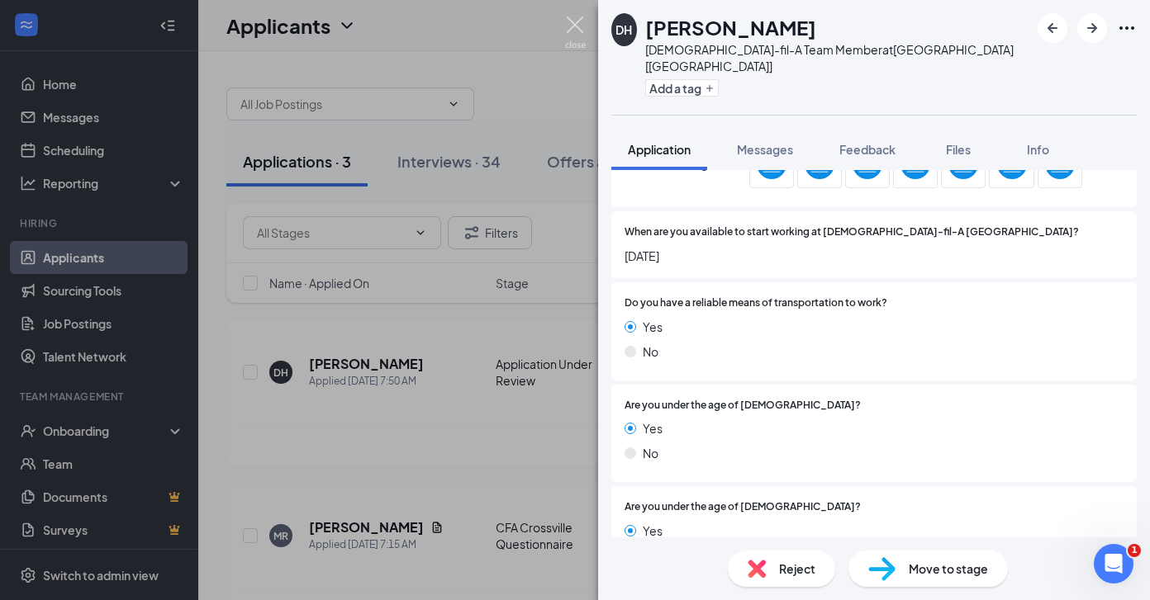
click at [576, 26] on img at bounding box center [575, 33] width 21 height 32
